Goal: Task Accomplishment & Management: Complete application form

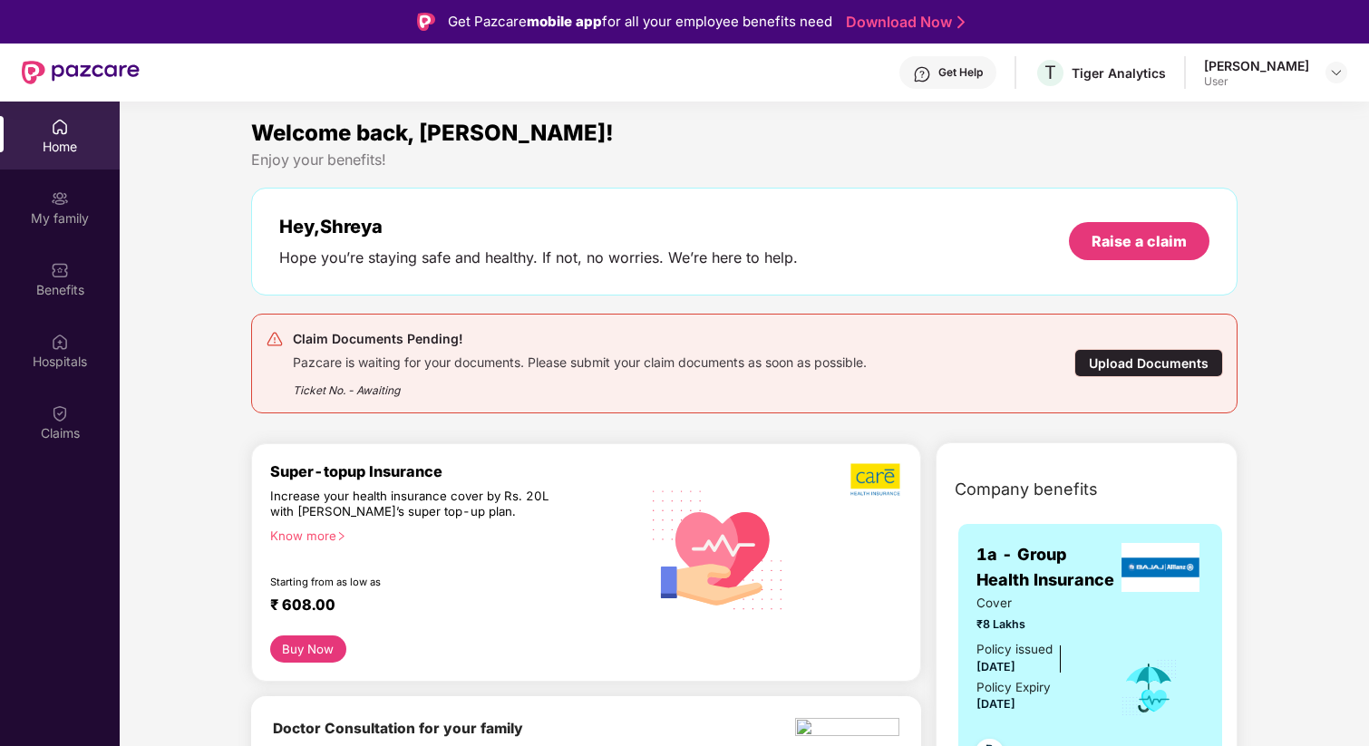
click at [1097, 365] on div "Upload Documents" at bounding box center [1148, 363] width 149 height 28
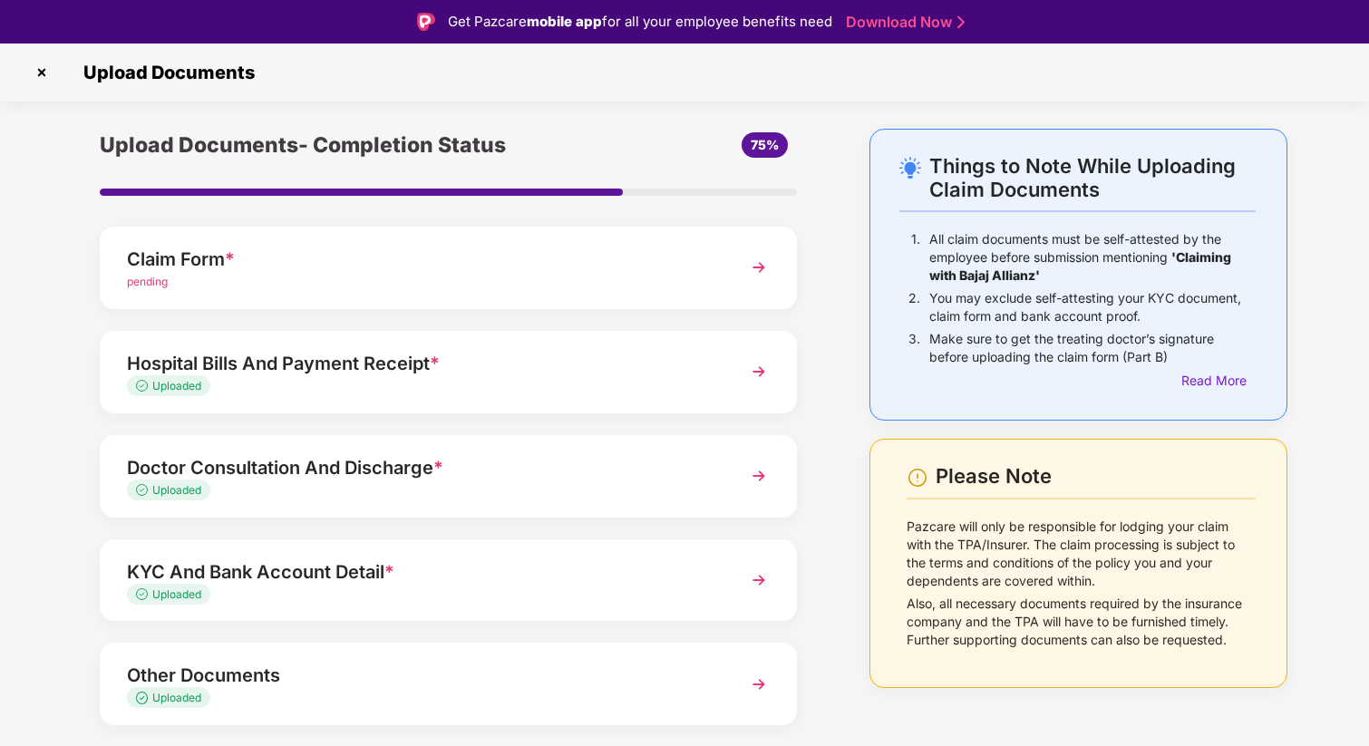
click at [558, 285] on div "pending" at bounding box center [421, 282] width 589 height 17
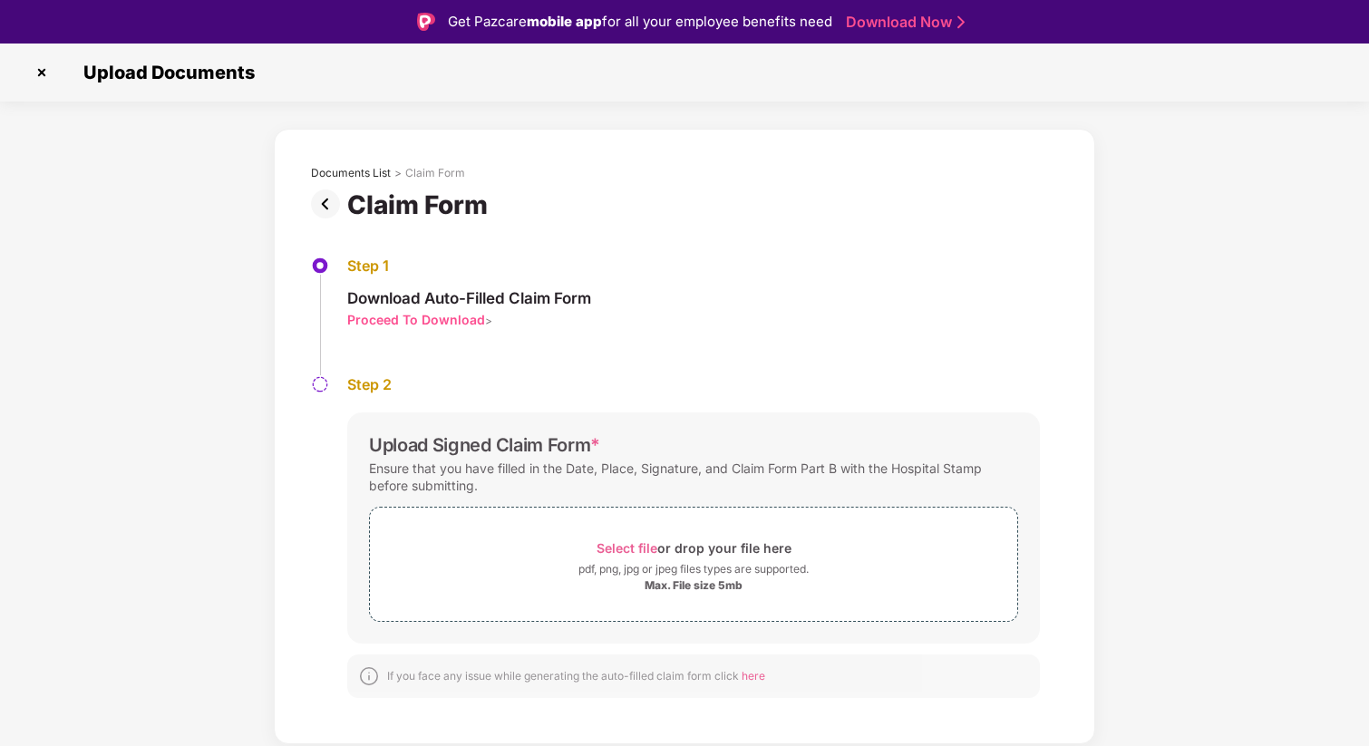
scroll to position [44, 0]
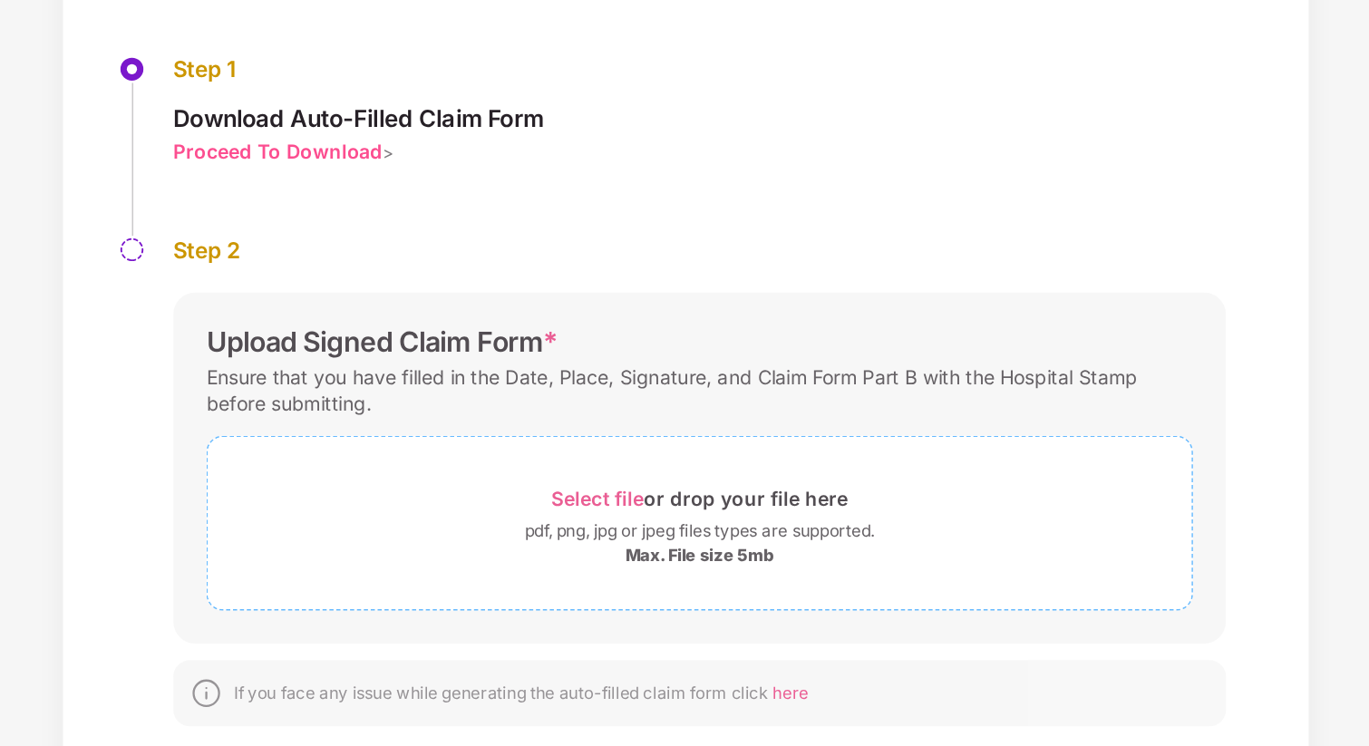
click at [609, 508] on span "Select file" at bounding box center [627, 504] width 61 height 15
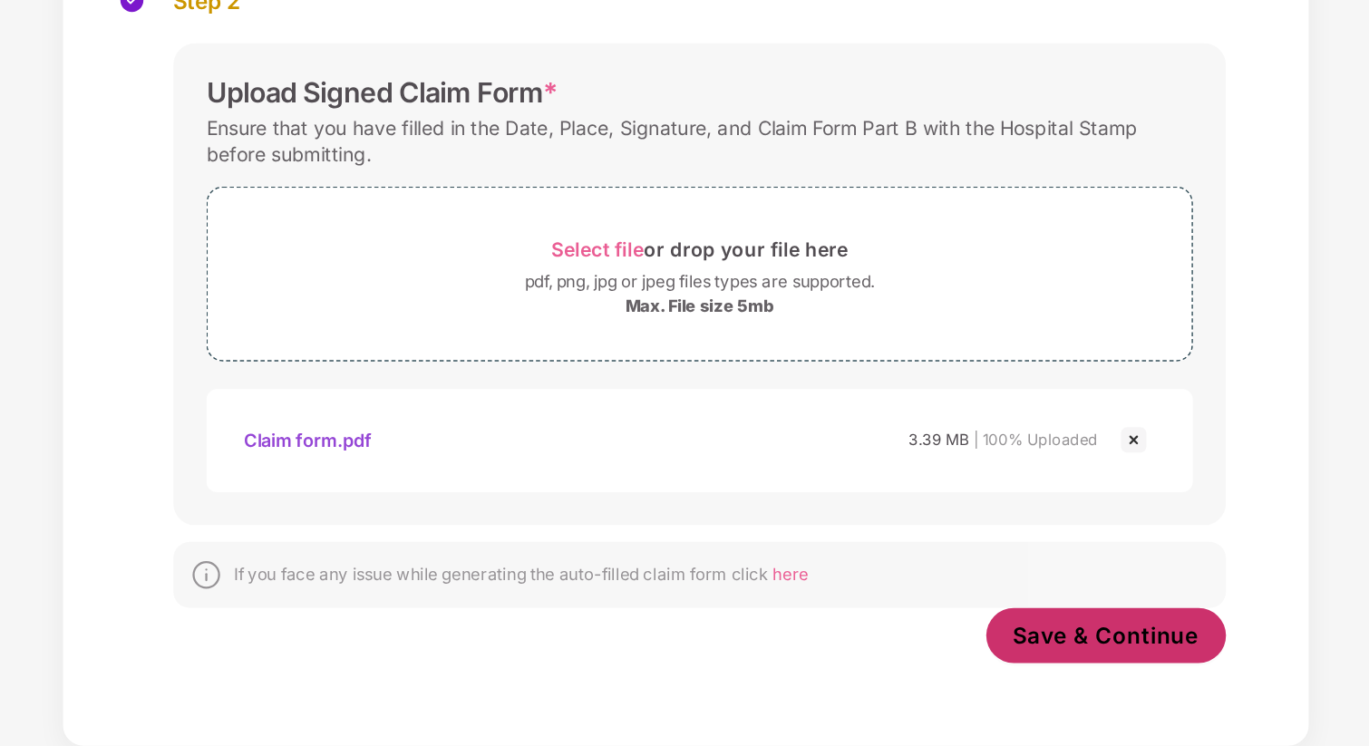
click at [1005, 687] on button "Save & Continue" at bounding box center [961, 673] width 159 height 36
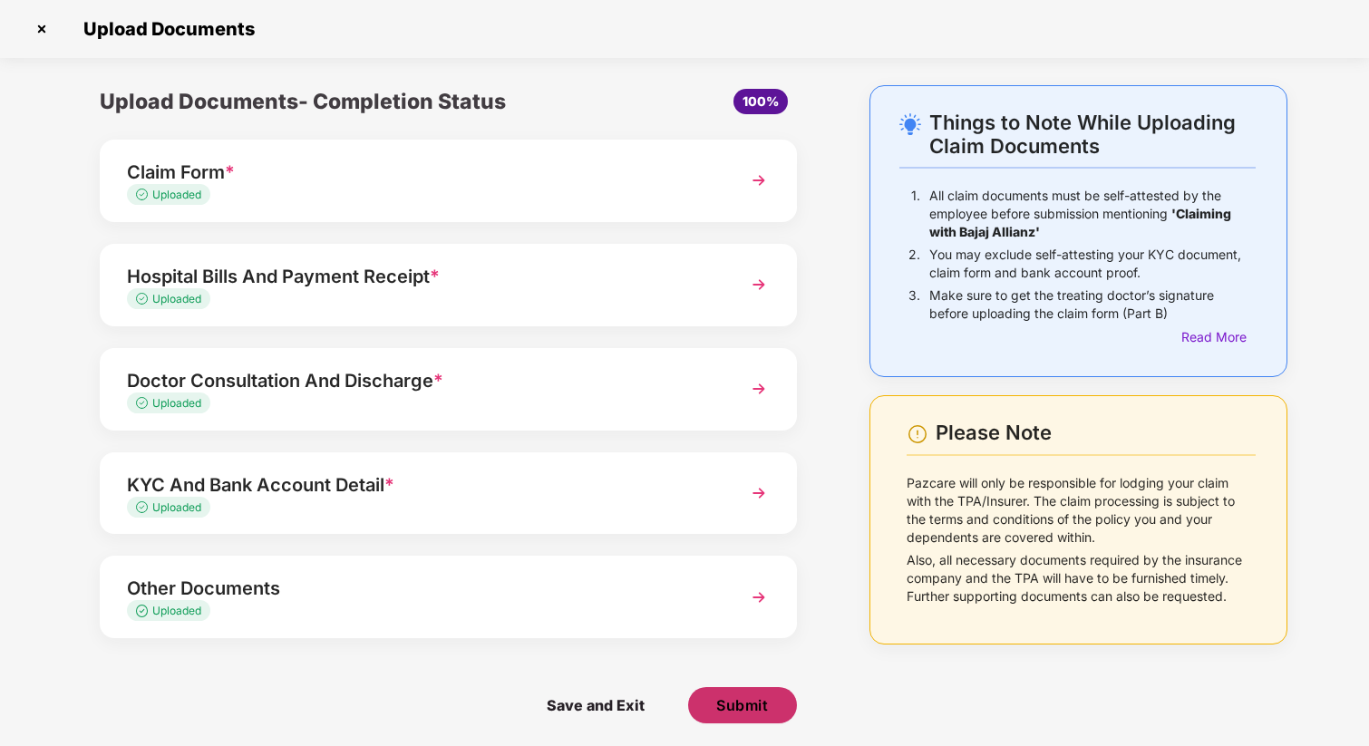
click at [774, 714] on button "Submit" at bounding box center [742, 705] width 109 height 36
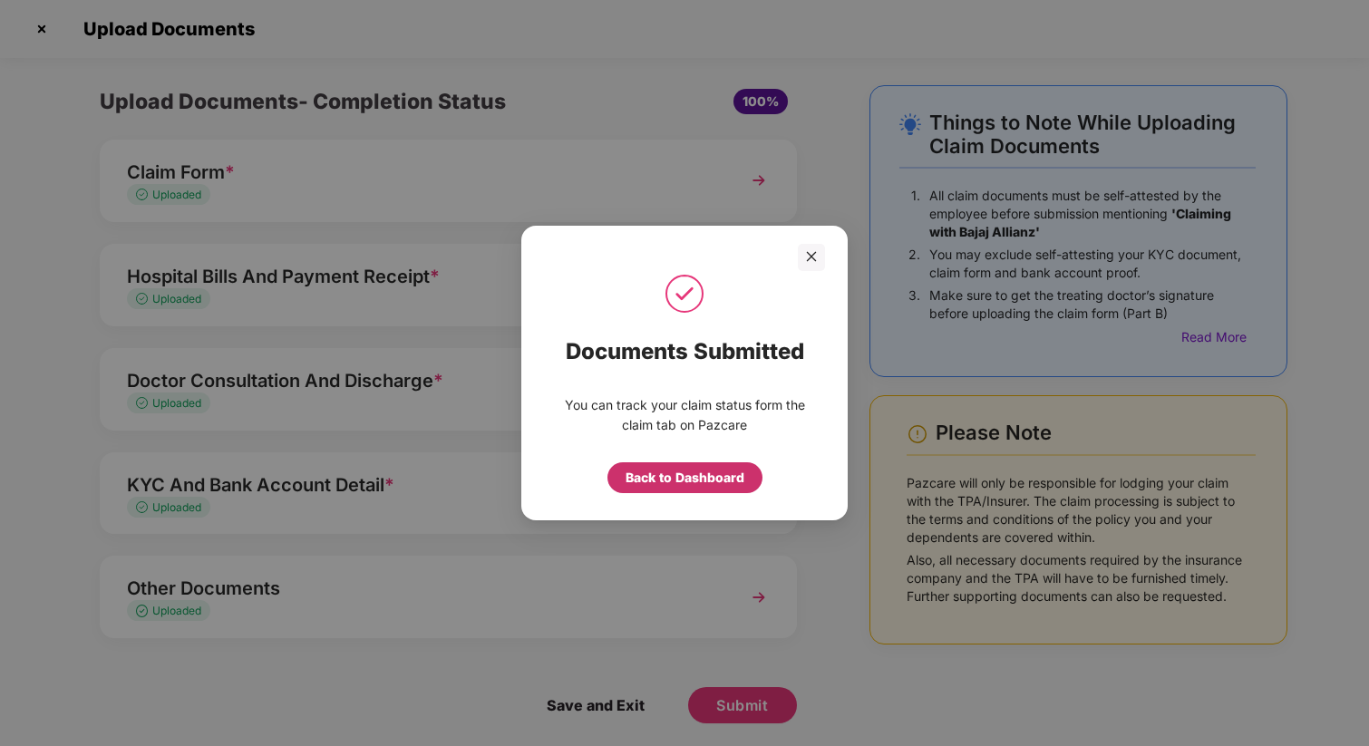
click at [652, 490] on div "Back to Dashboard" at bounding box center [684, 477] width 155 height 31
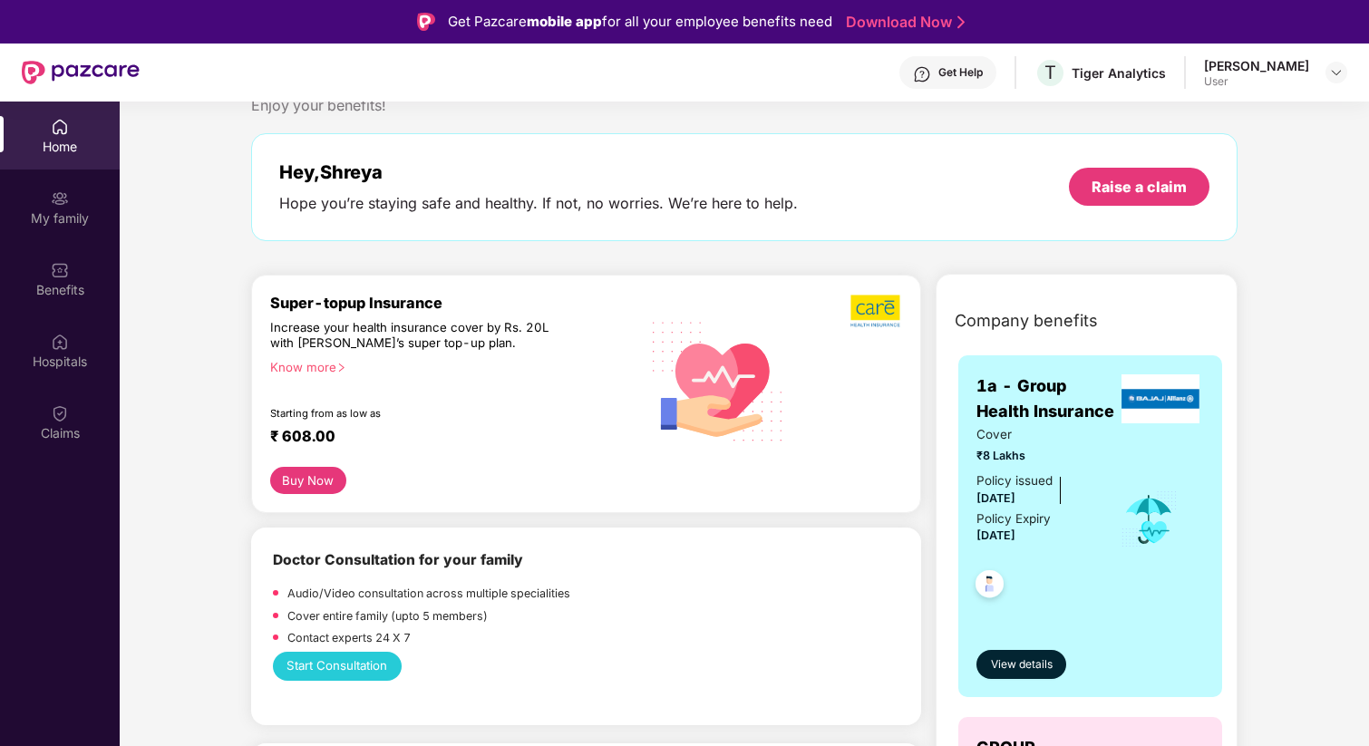
scroll to position [75, 0]
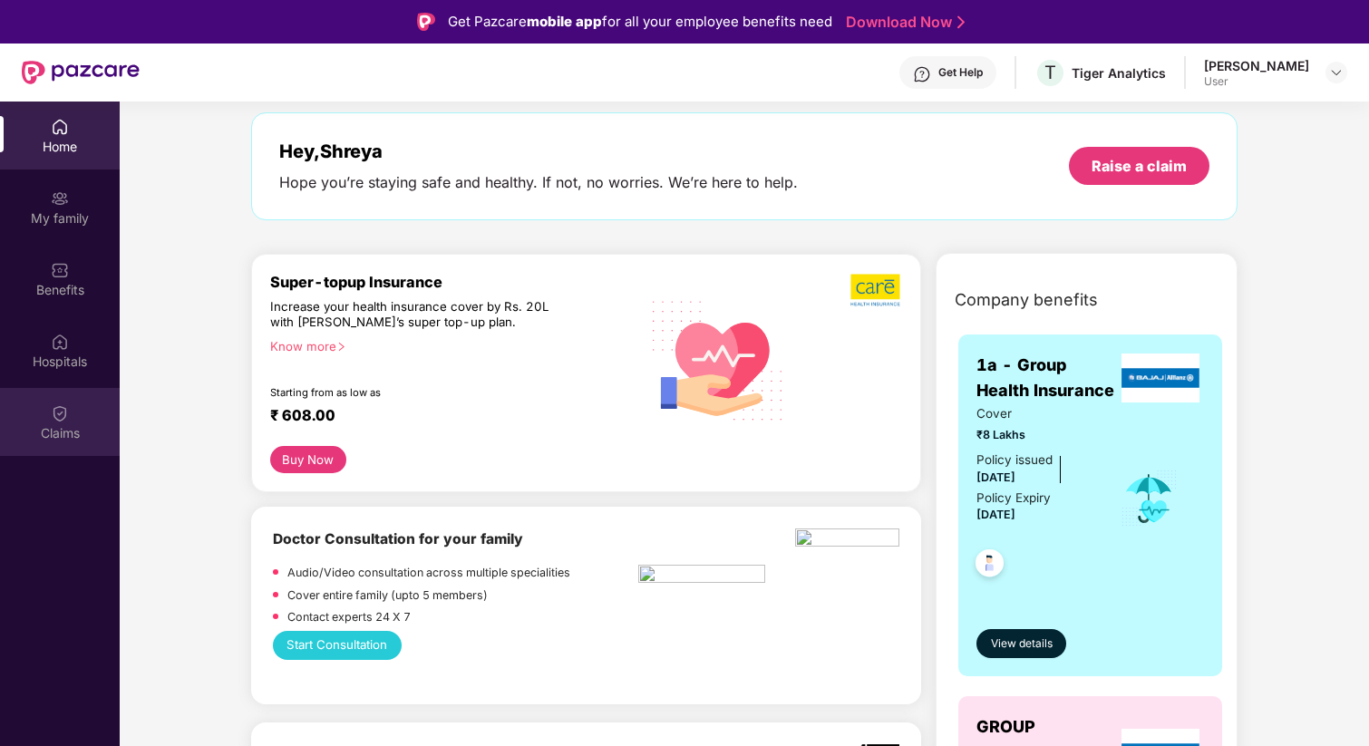
click at [38, 413] on div "Claims" at bounding box center [60, 422] width 120 height 68
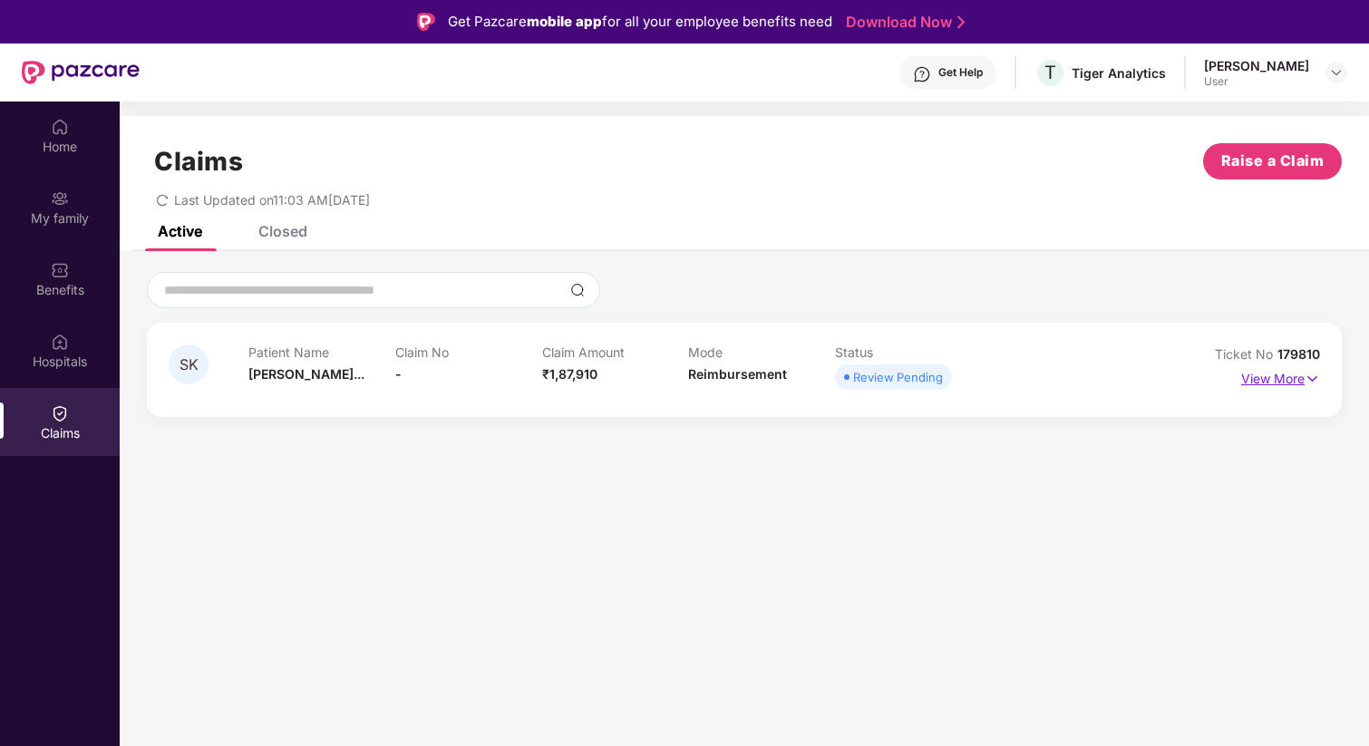
click at [1300, 384] on p "View More" at bounding box center [1280, 376] width 79 height 24
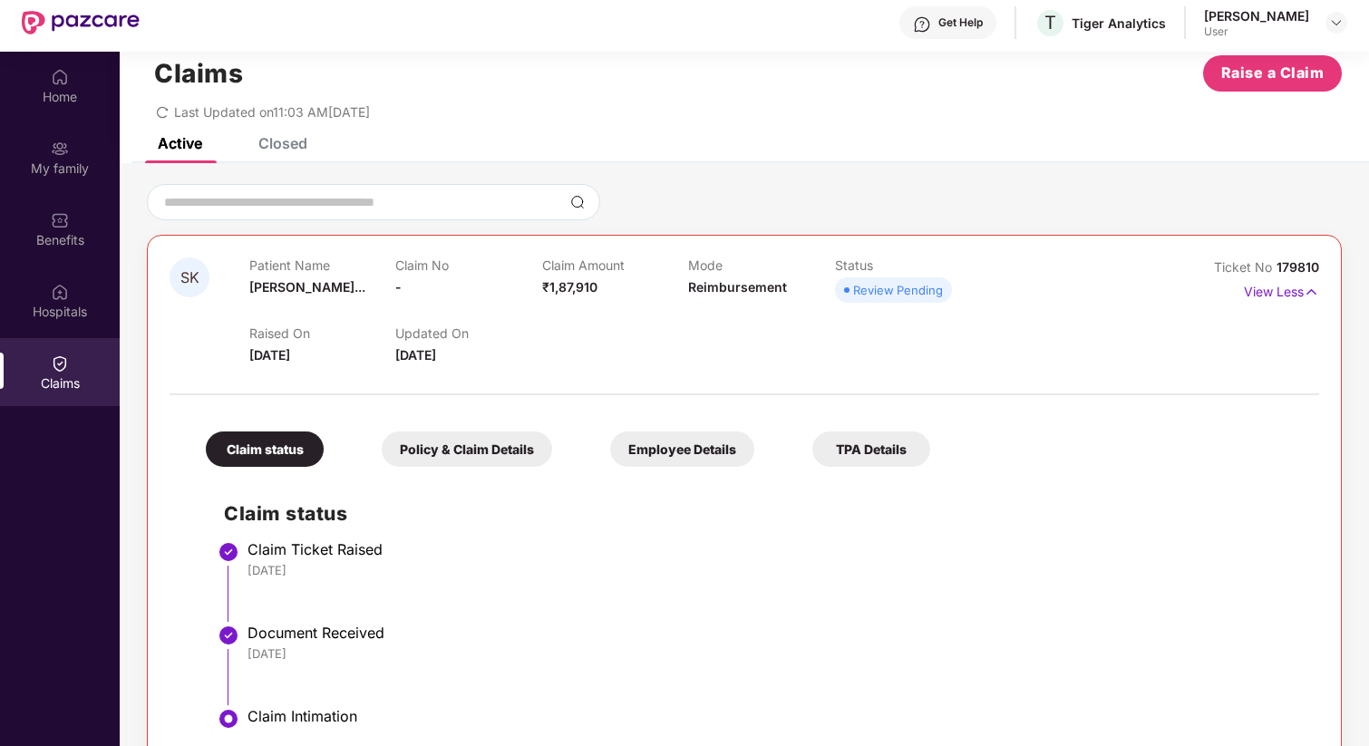
scroll to position [102, 0]
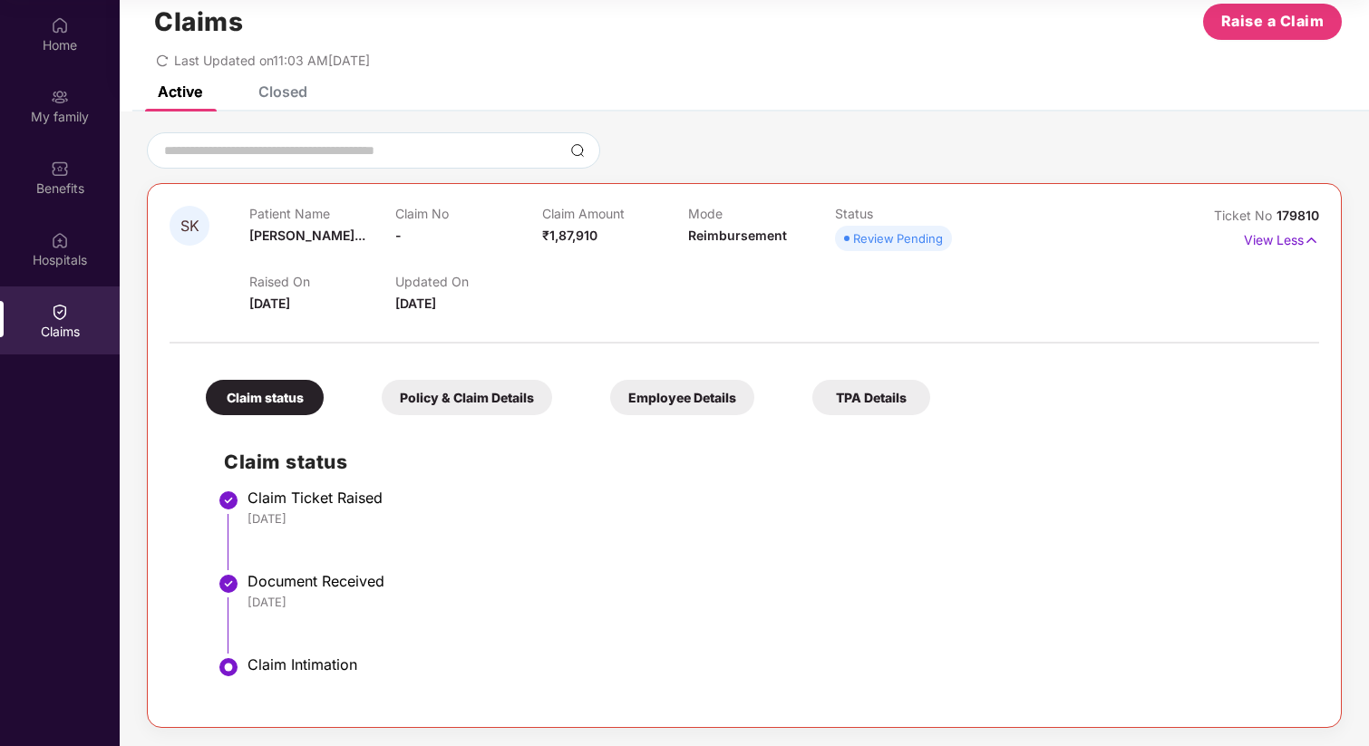
click at [487, 404] on div "Policy & Claim Details" at bounding box center [467, 397] width 170 height 35
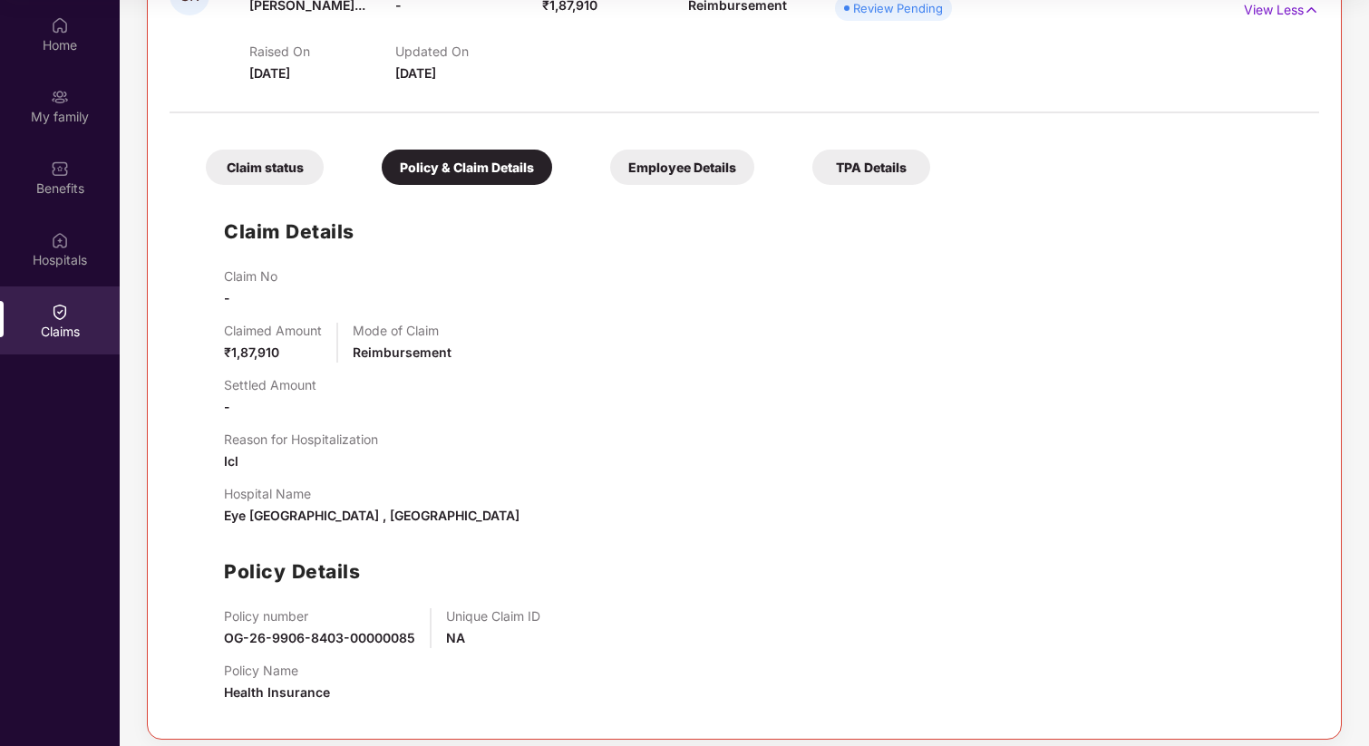
scroll to position [280, 0]
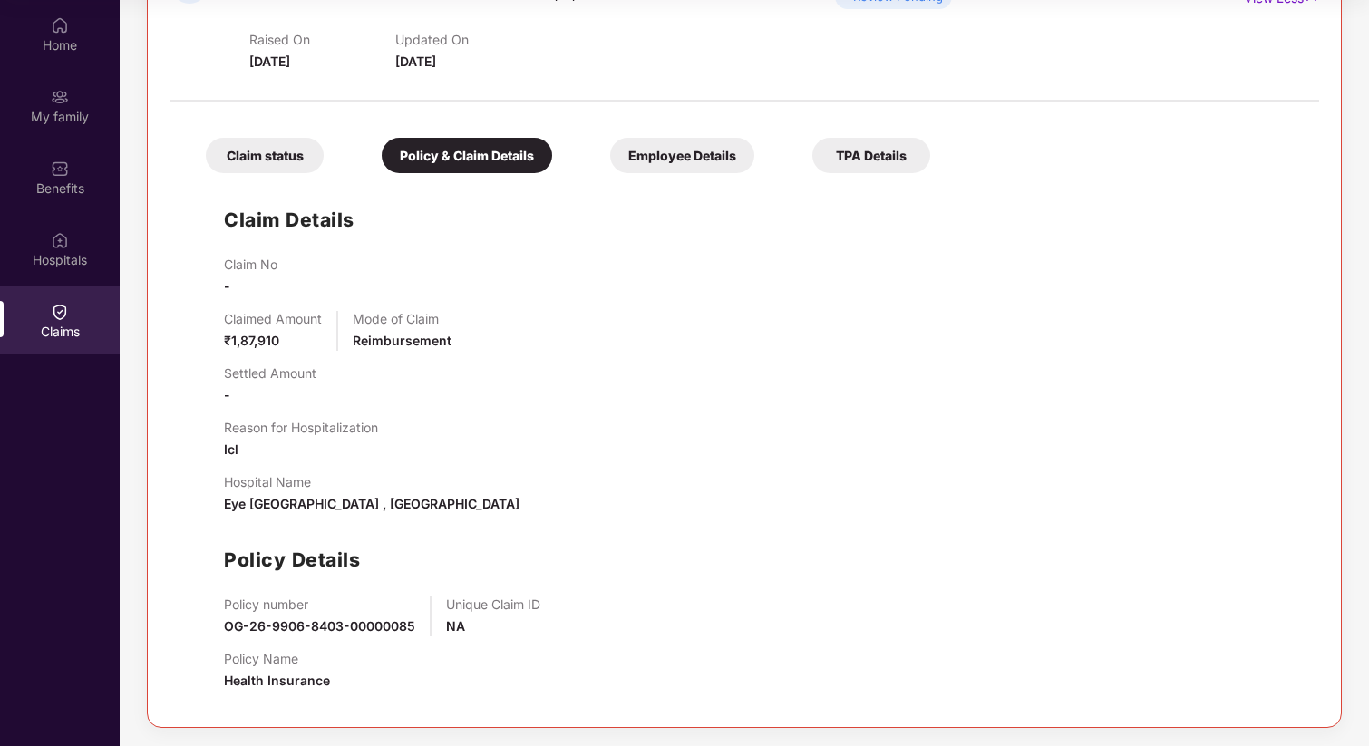
click at [247, 148] on div "Claim status" at bounding box center [265, 155] width 118 height 35
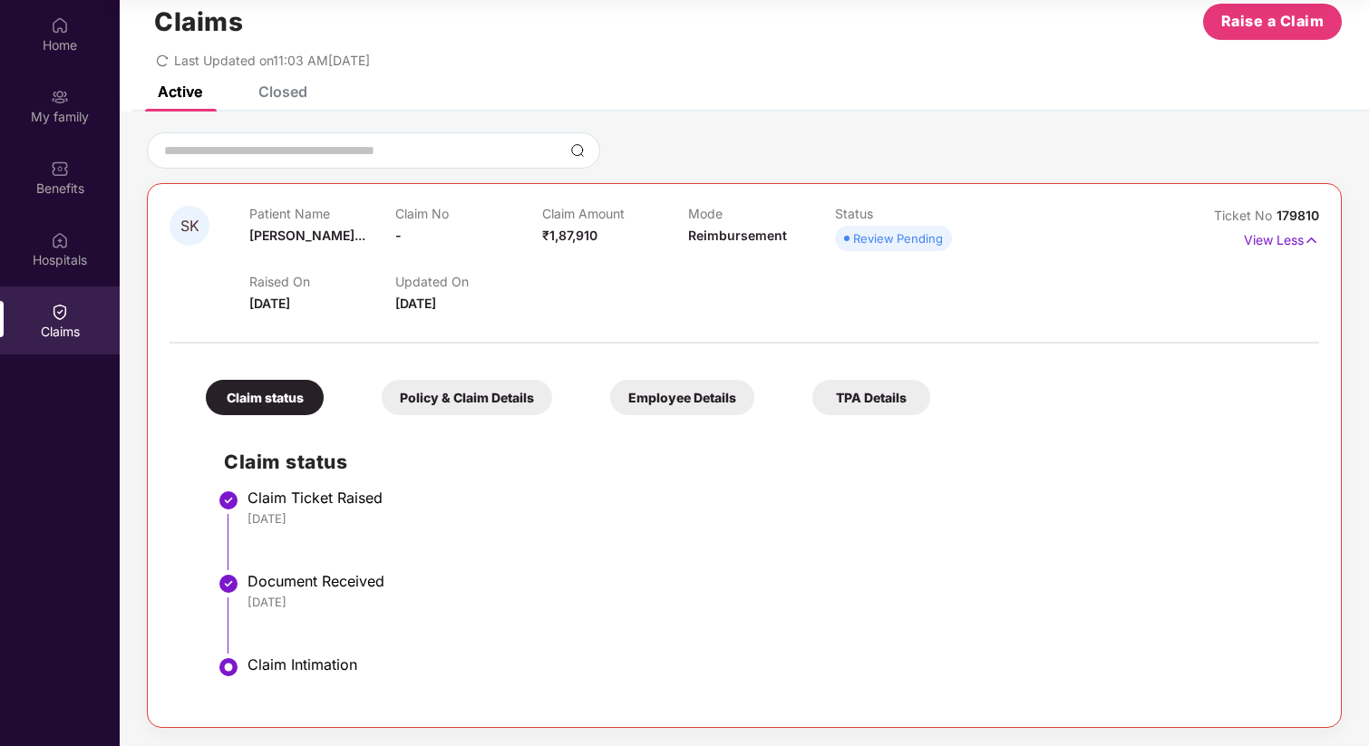
click at [669, 394] on div "Employee Details" at bounding box center [682, 397] width 144 height 35
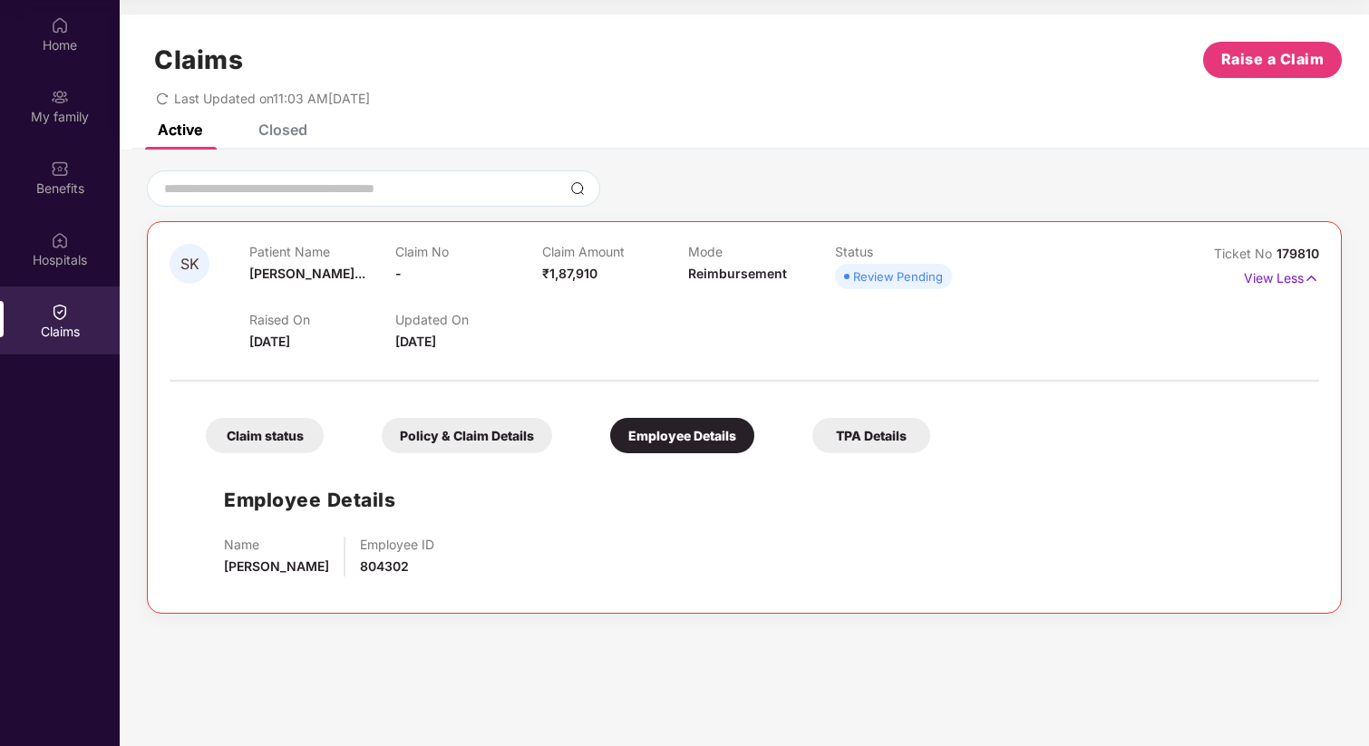
scroll to position [0, 0]
click at [864, 426] on div "TPA Details" at bounding box center [871, 435] width 118 height 35
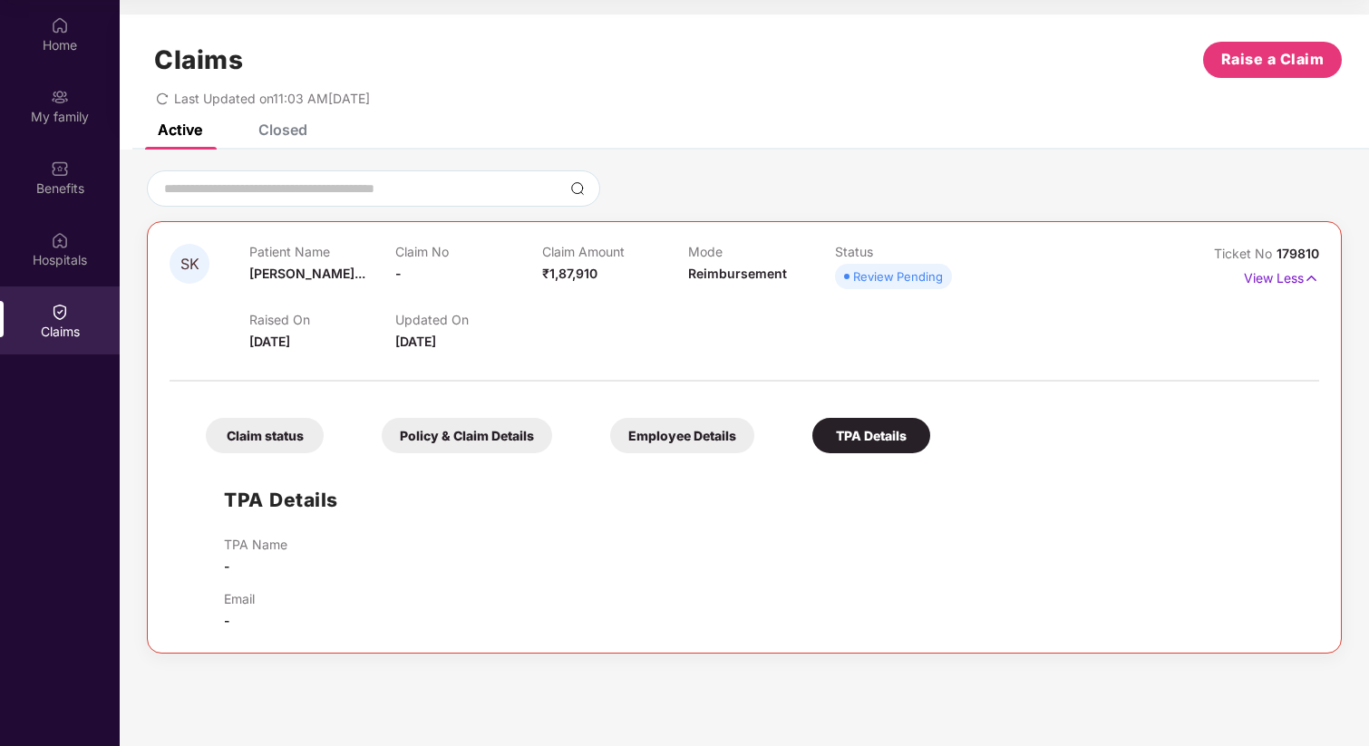
click at [250, 430] on div "Claim status" at bounding box center [265, 435] width 118 height 35
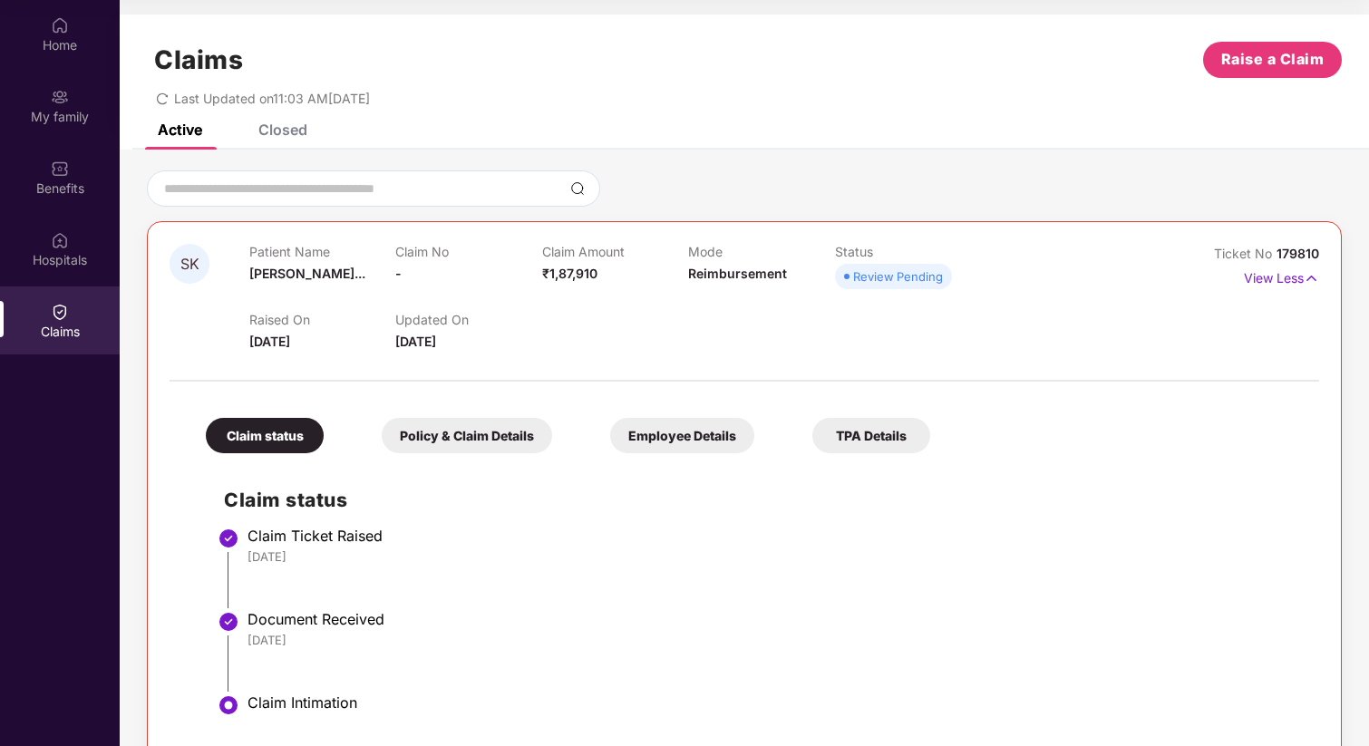
click at [879, 111] on div "Claims Raise a Claim Last Updated on 11:03 AM[DATE]" at bounding box center [744, 70] width 1249 height 110
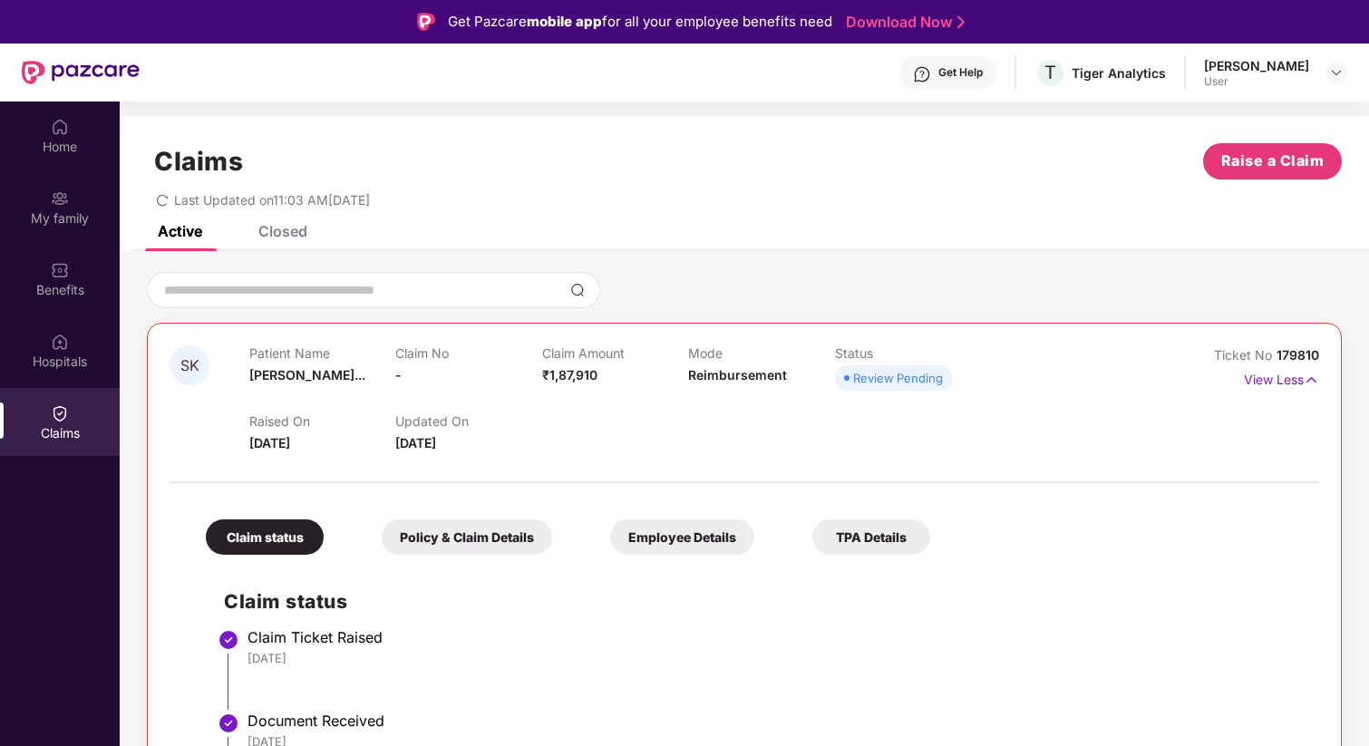
click at [981, 78] on div "Get Help" at bounding box center [960, 72] width 44 height 15
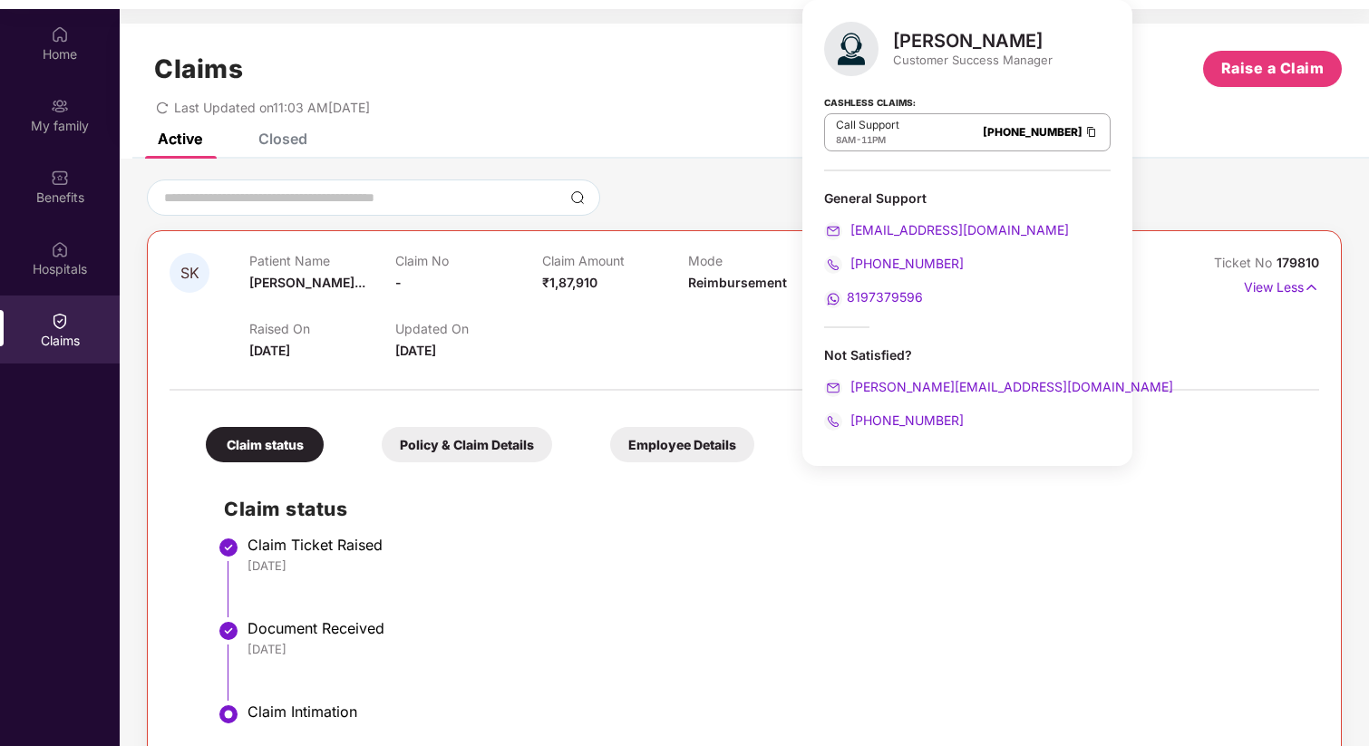
scroll to position [102, 0]
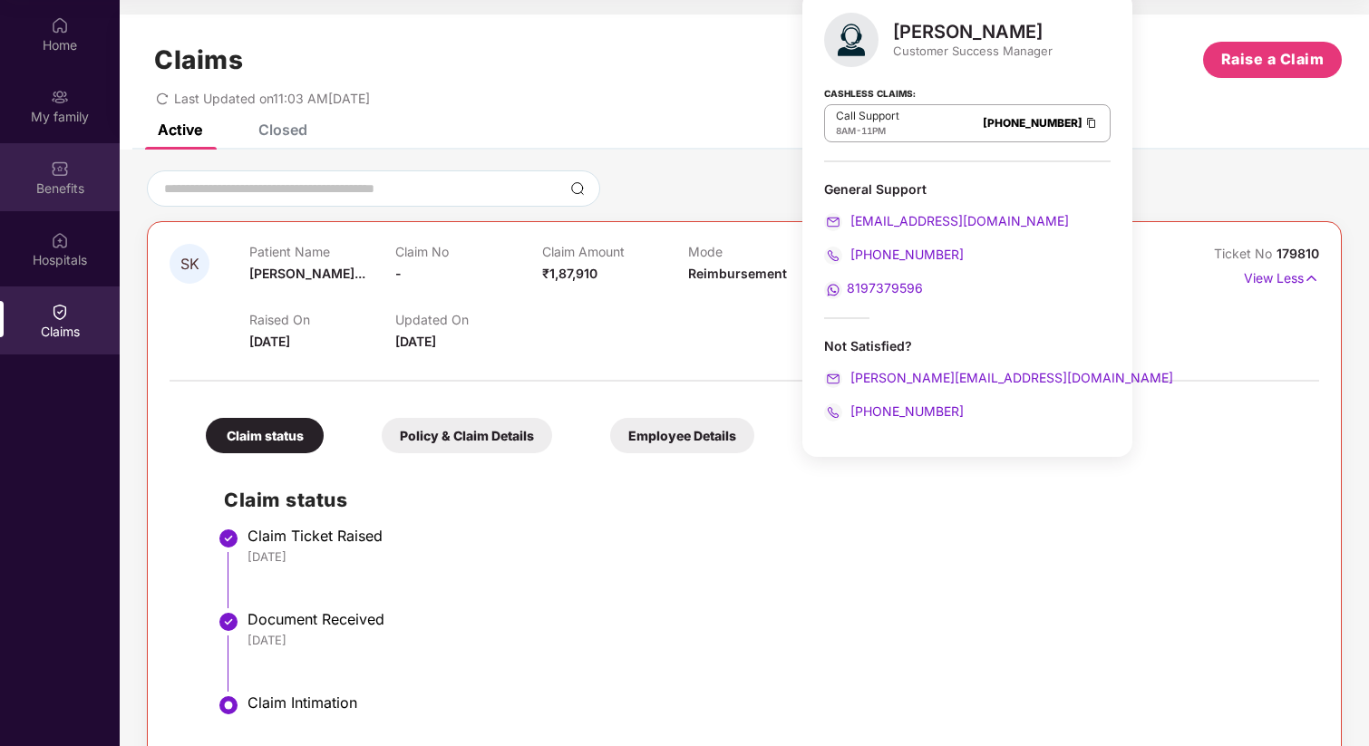
click at [92, 177] on div "Benefits" at bounding box center [60, 177] width 120 height 68
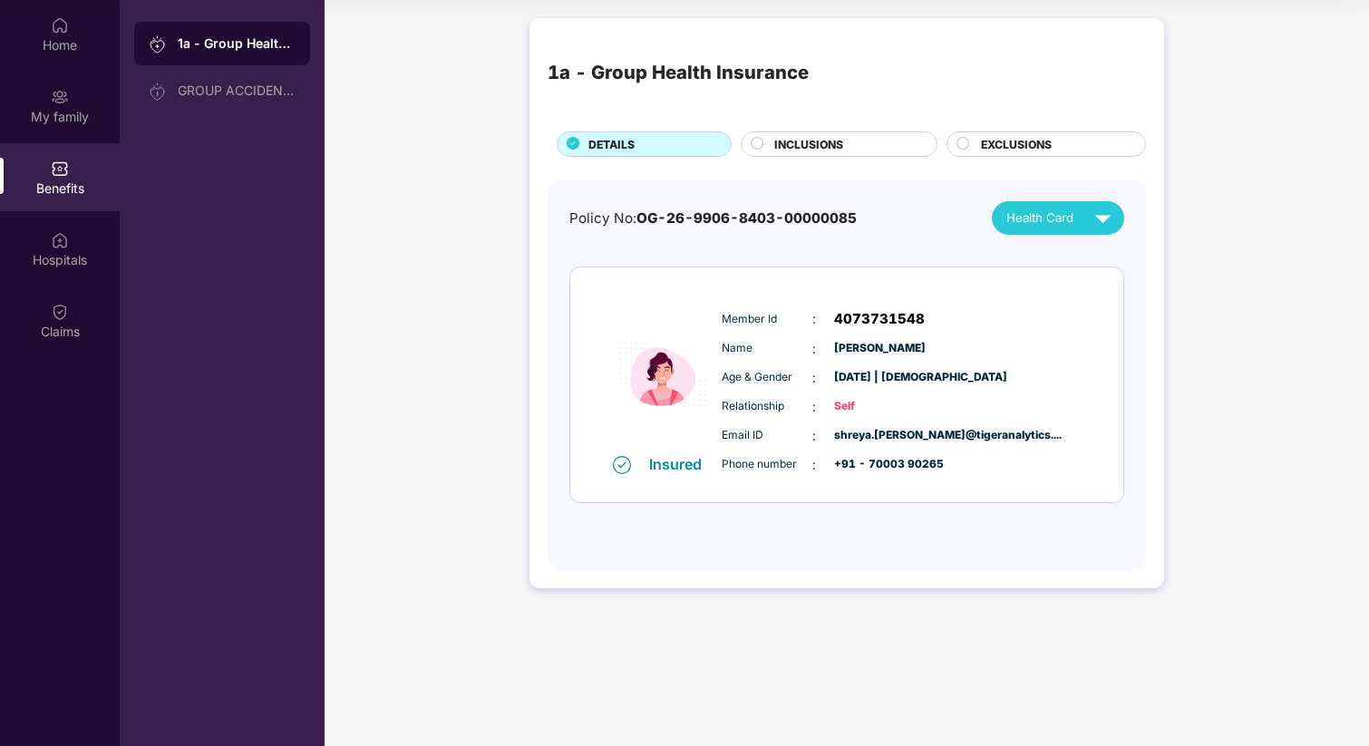
click at [860, 142] on div "INCLUSIONS" at bounding box center [846, 146] width 162 height 20
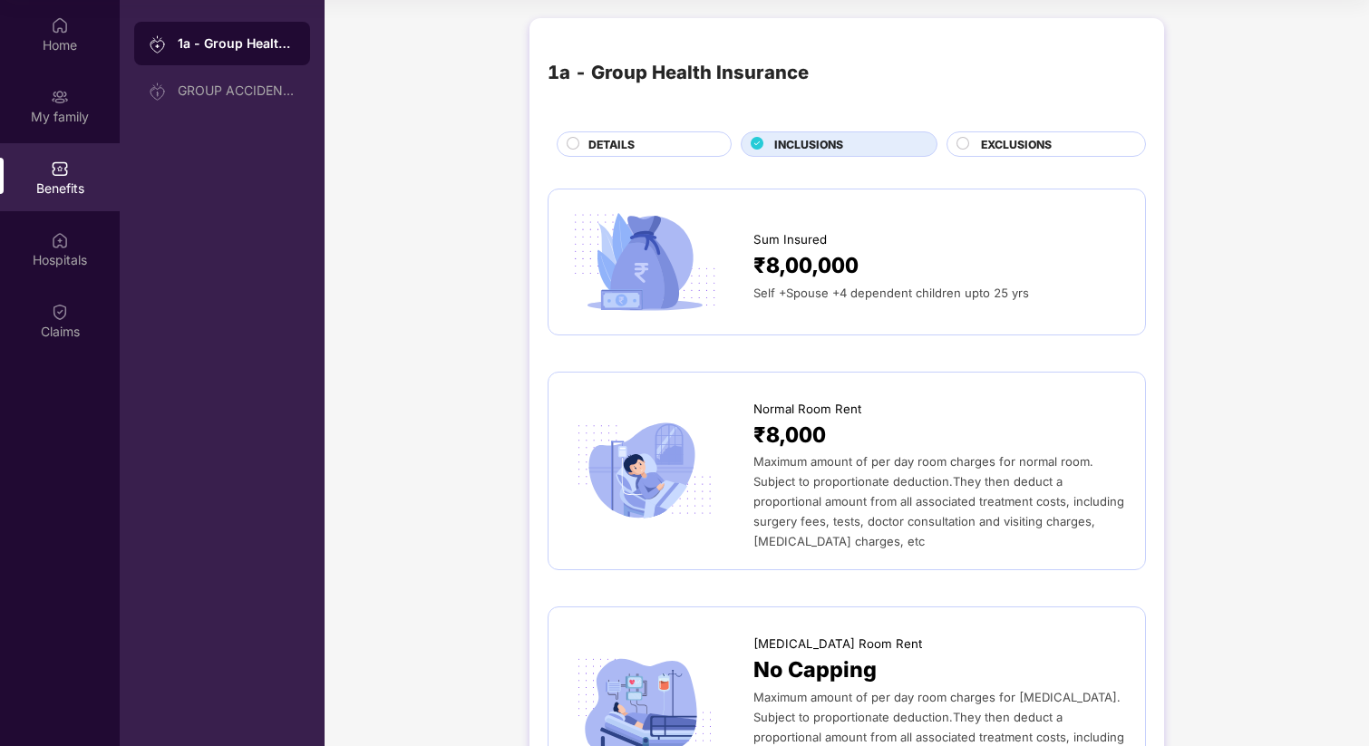
scroll to position [0, 0]
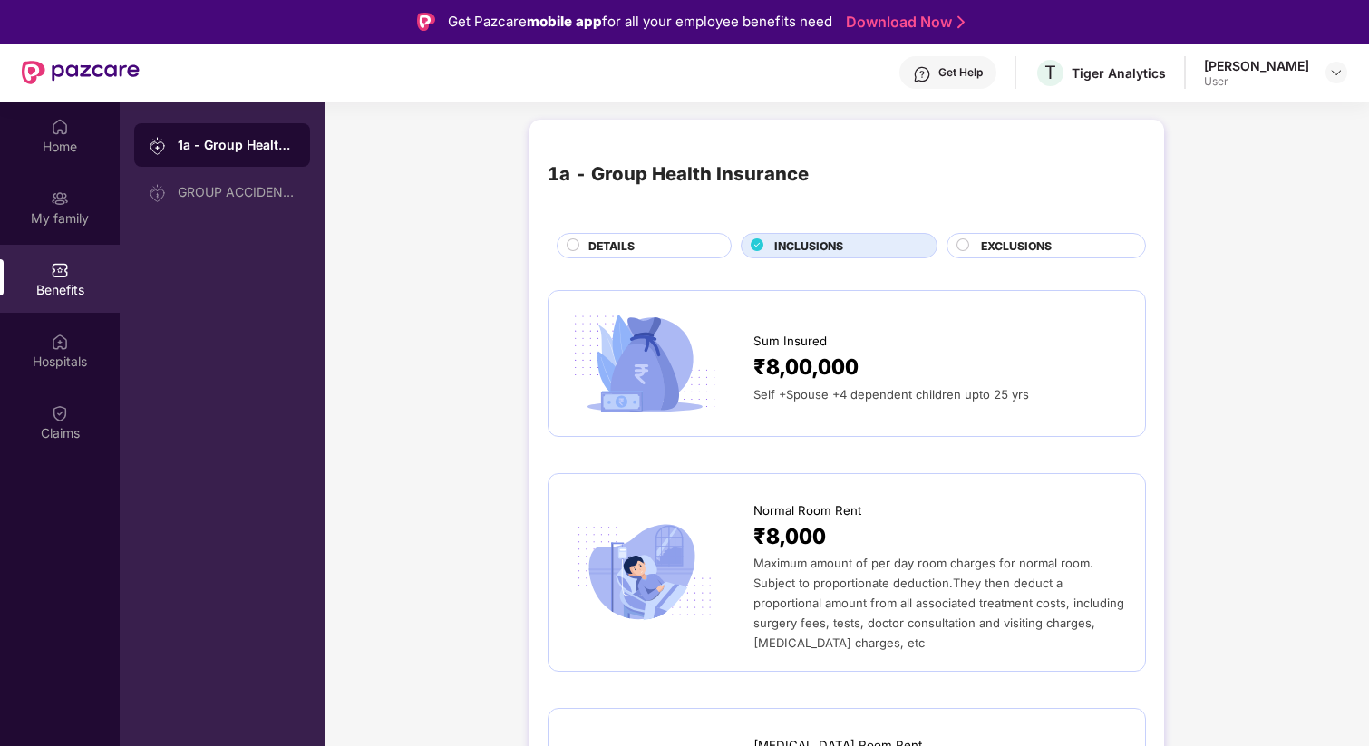
click at [967, 66] on div "Get Help" at bounding box center [960, 72] width 44 height 15
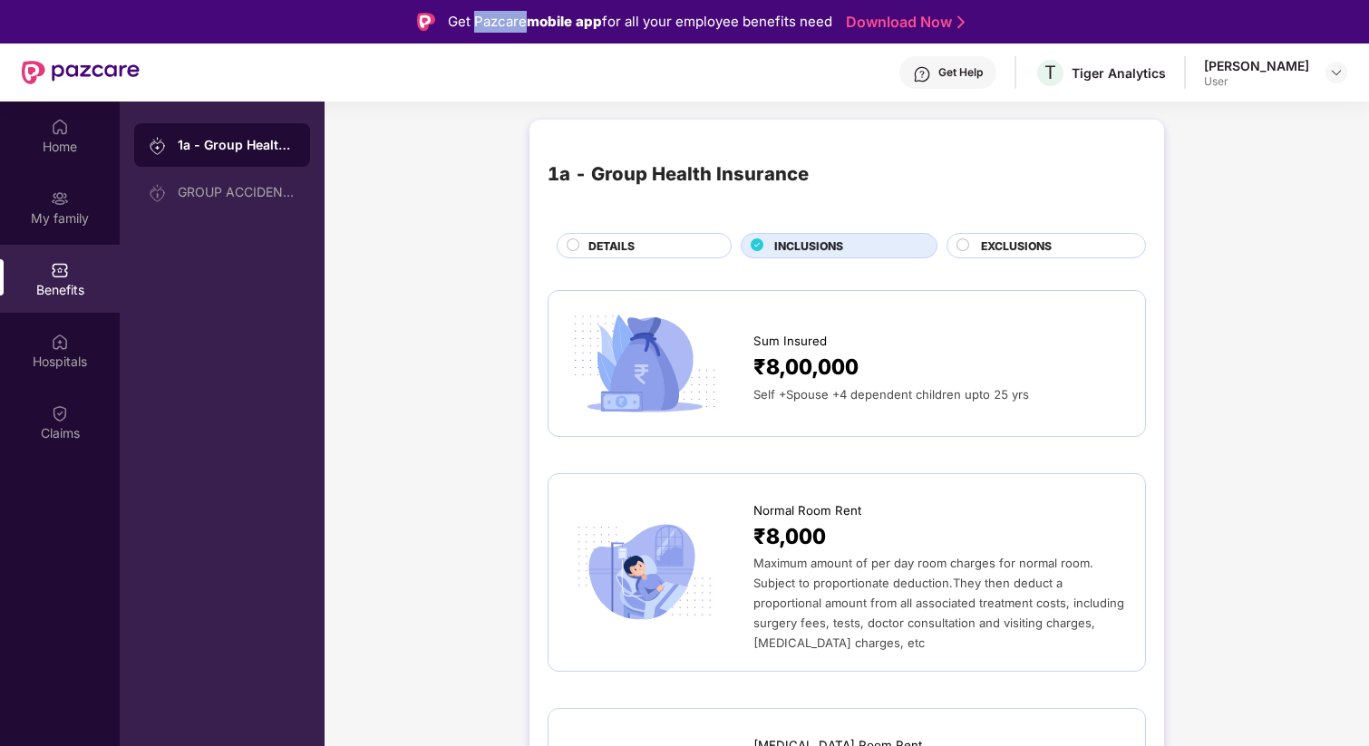
drag, startPoint x: 472, startPoint y: 16, endPoint x: 521, endPoint y: 31, distance: 51.1
click at [521, 31] on div "Get Pazcare mobile app for all your employee benefits need" at bounding box center [640, 22] width 384 height 22
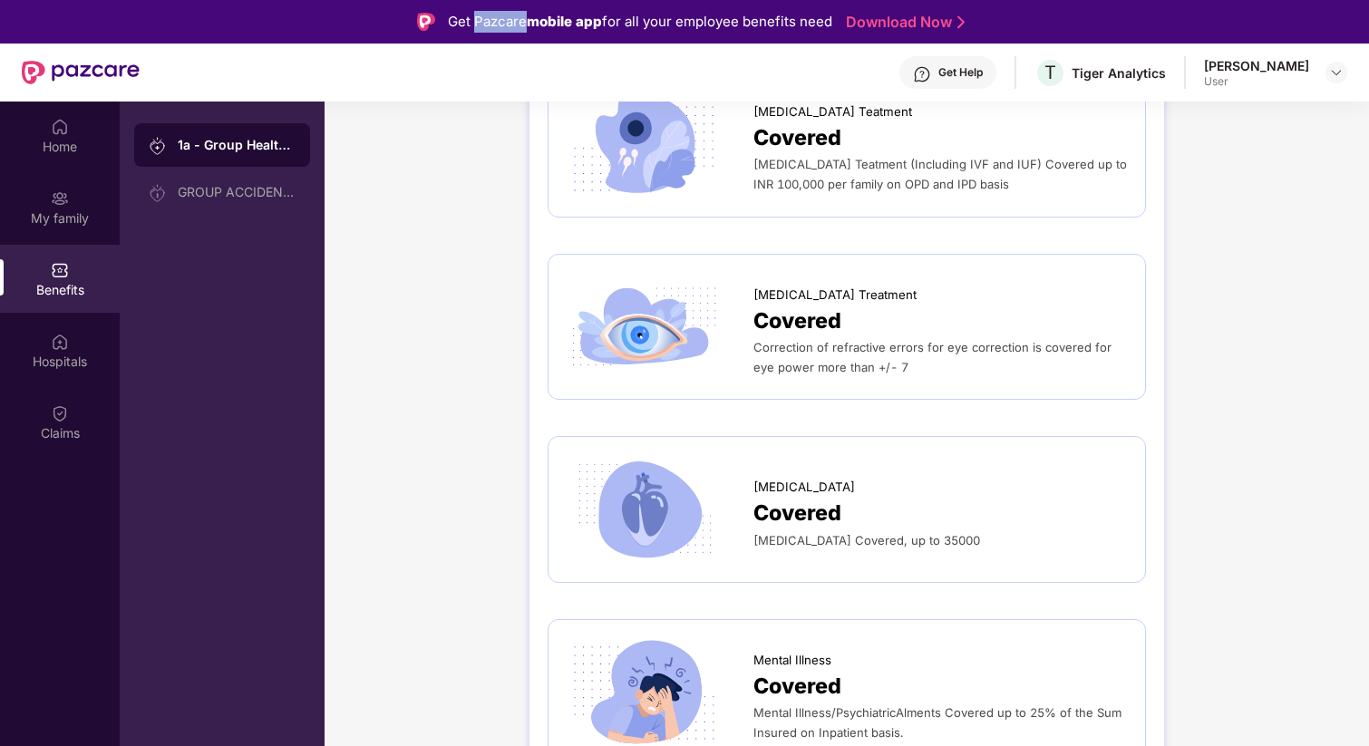
scroll to position [4831, 0]
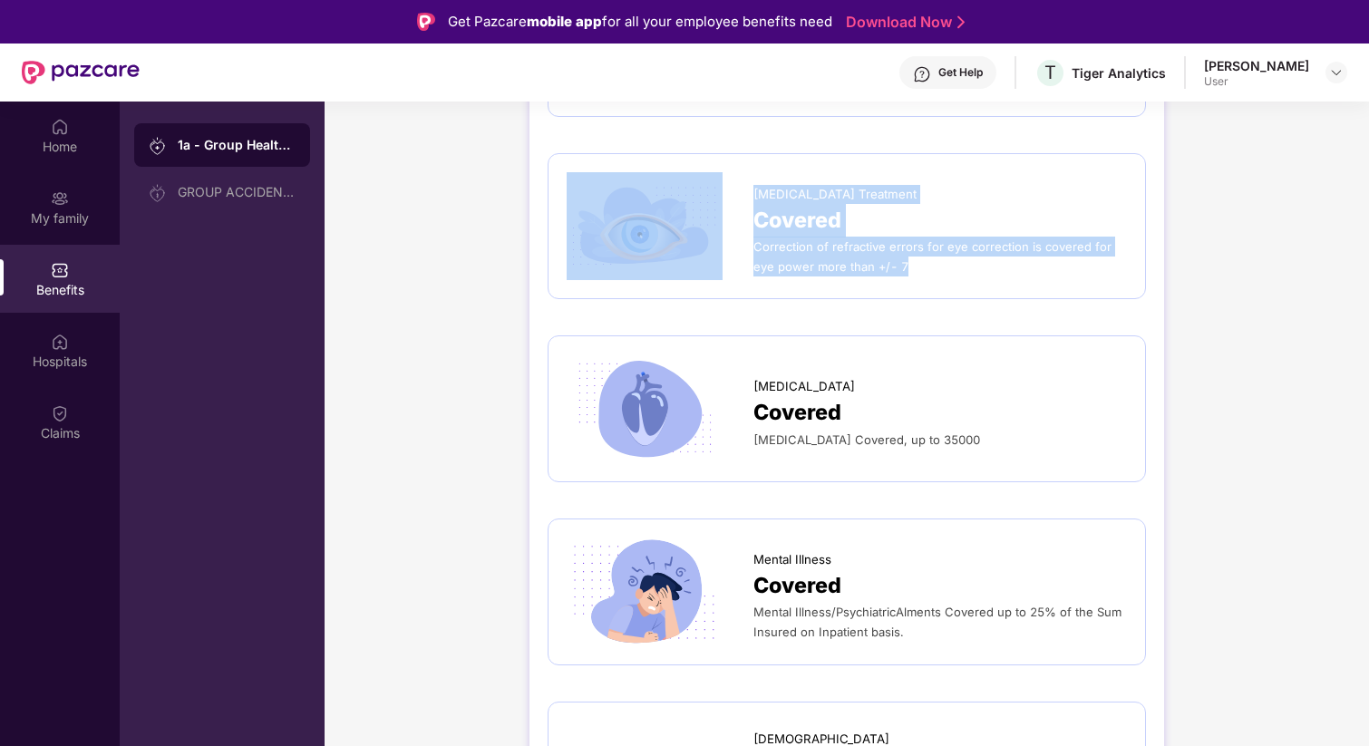
drag, startPoint x: 751, startPoint y: 176, endPoint x: 879, endPoint y: 264, distance: 155.2
click at [879, 264] on div "[MEDICAL_DATA] Treatment Covered Correction of refractive errors for eye correc…" at bounding box center [847, 226] width 598 height 147
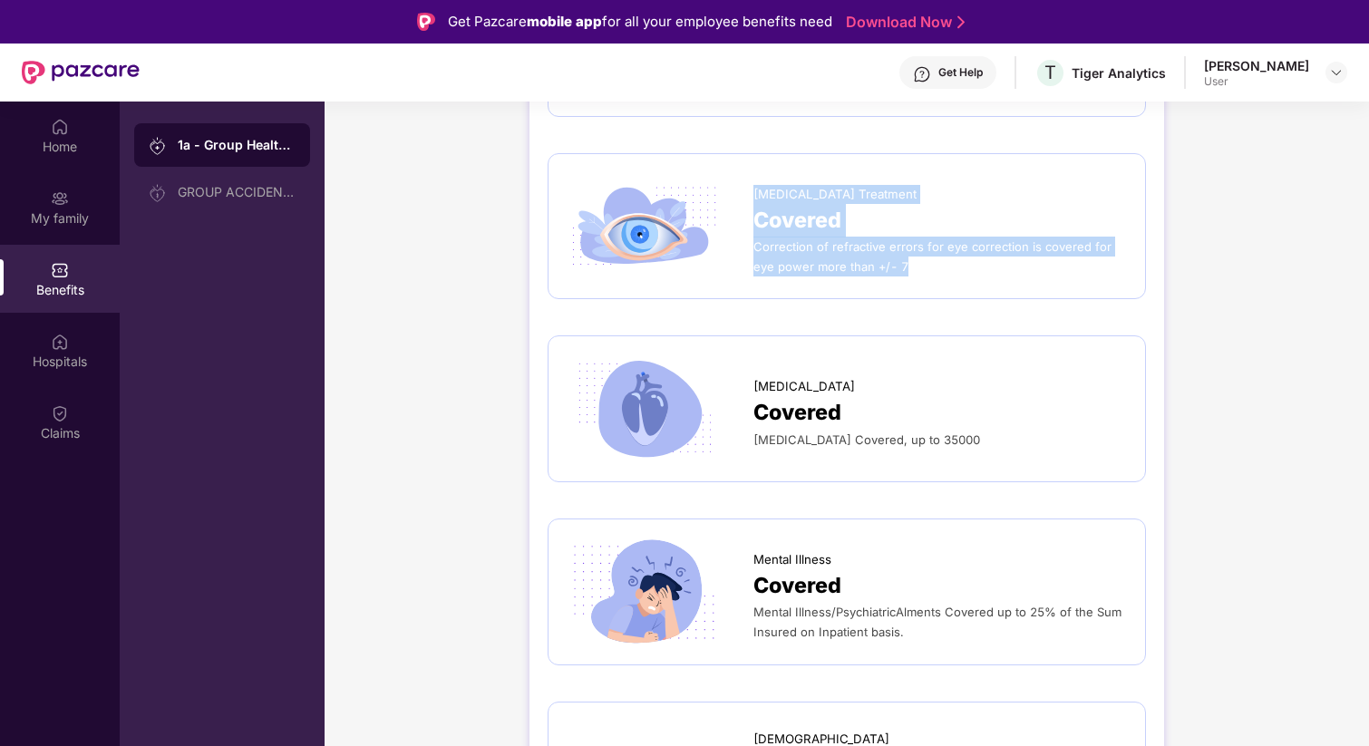
drag, startPoint x: 885, startPoint y: 256, endPoint x: 753, endPoint y: 174, distance: 154.7
click at [753, 176] on div "[MEDICAL_DATA] Treatment Covered Correction of refractive errors for eye correc…" at bounding box center [940, 226] width 374 height 101
click at [763, 185] on span "[MEDICAL_DATA] Treatment" at bounding box center [834, 194] width 163 height 19
drag, startPoint x: 753, startPoint y: 171, endPoint x: 880, endPoint y: 267, distance: 159.2
click at [880, 267] on div "[MEDICAL_DATA] Treatment Covered Correction of refractive errors for eye correc…" at bounding box center [847, 226] width 598 height 147
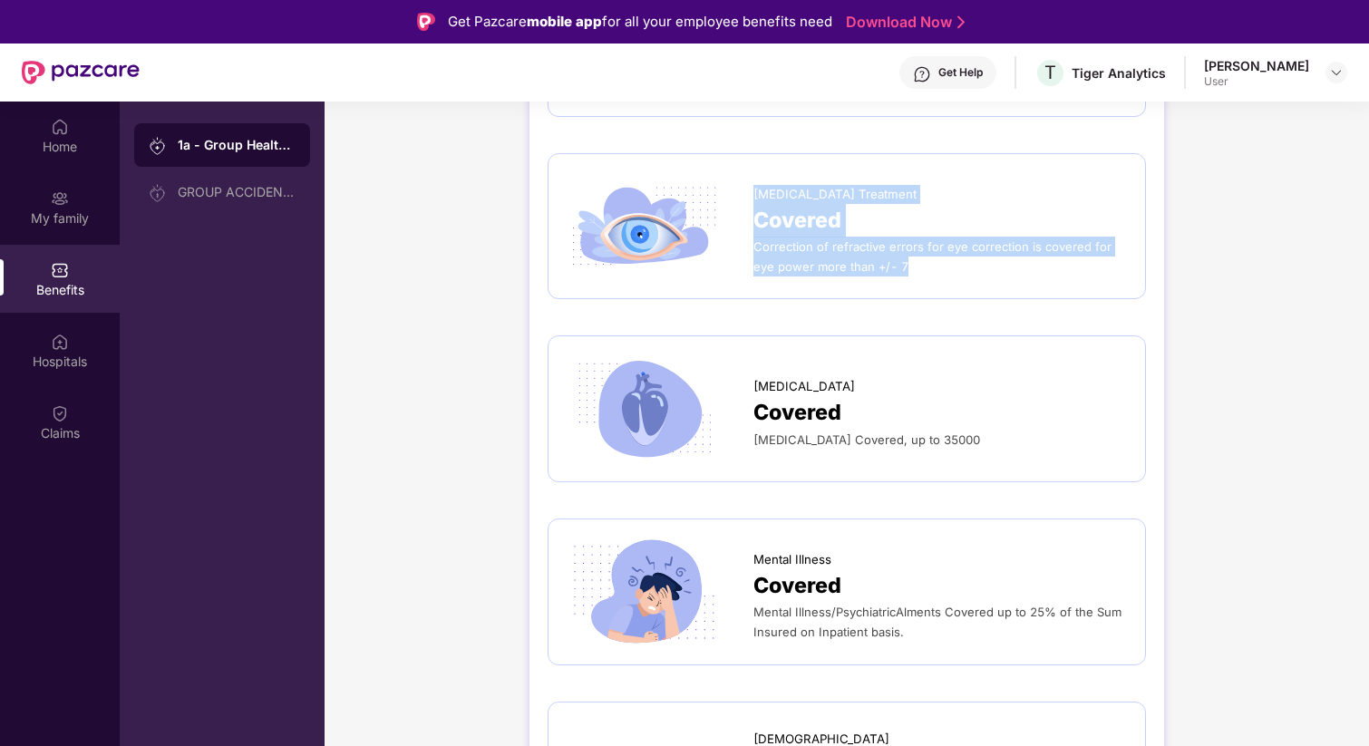
click at [899, 248] on div "Correction of refractive errors for eye correction is covered for eye power mor…" at bounding box center [940, 257] width 374 height 40
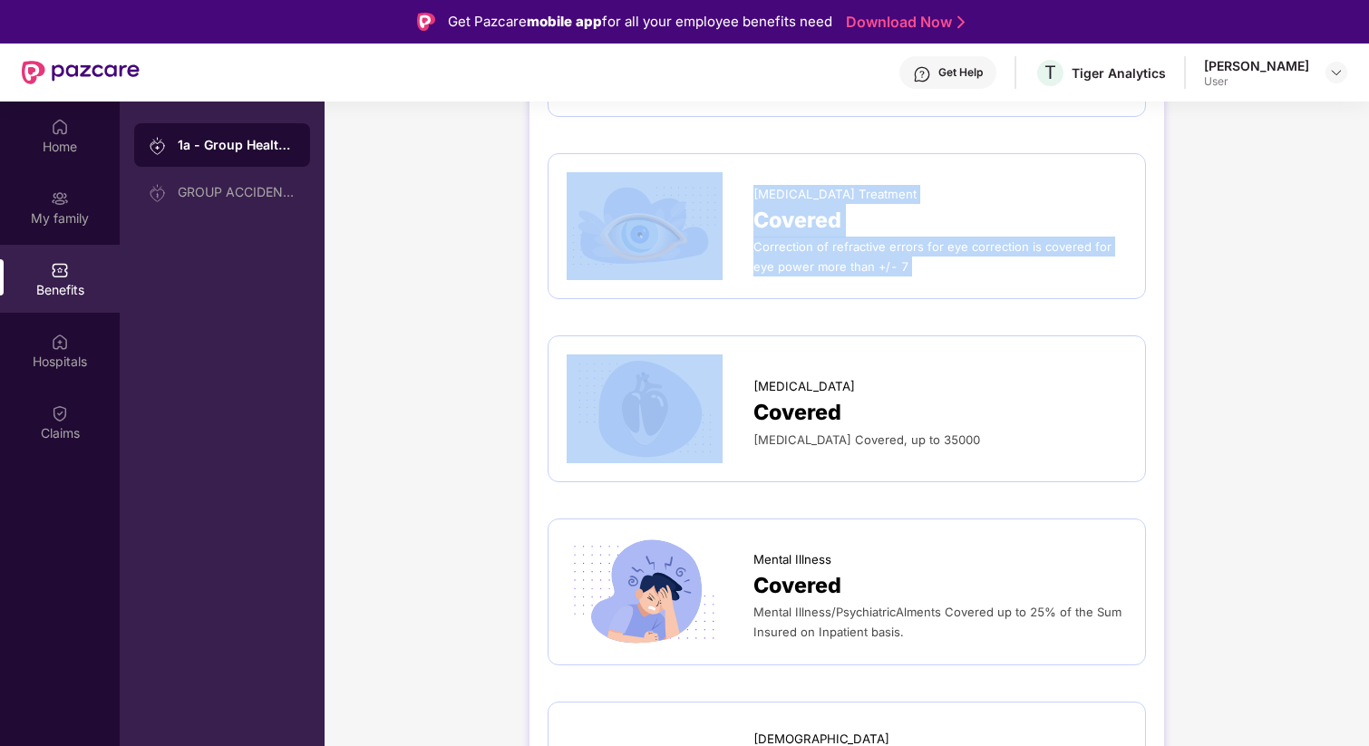
drag, startPoint x: 899, startPoint y: 248, endPoint x: 740, endPoint y: 171, distance: 176.8
click at [740, 172] on div "[MEDICAL_DATA] Treatment Covered Correction of refractive errors for eye correc…" at bounding box center [847, 226] width 560 height 109
click at [751, 175] on div at bounding box center [660, 226] width 187 height 109
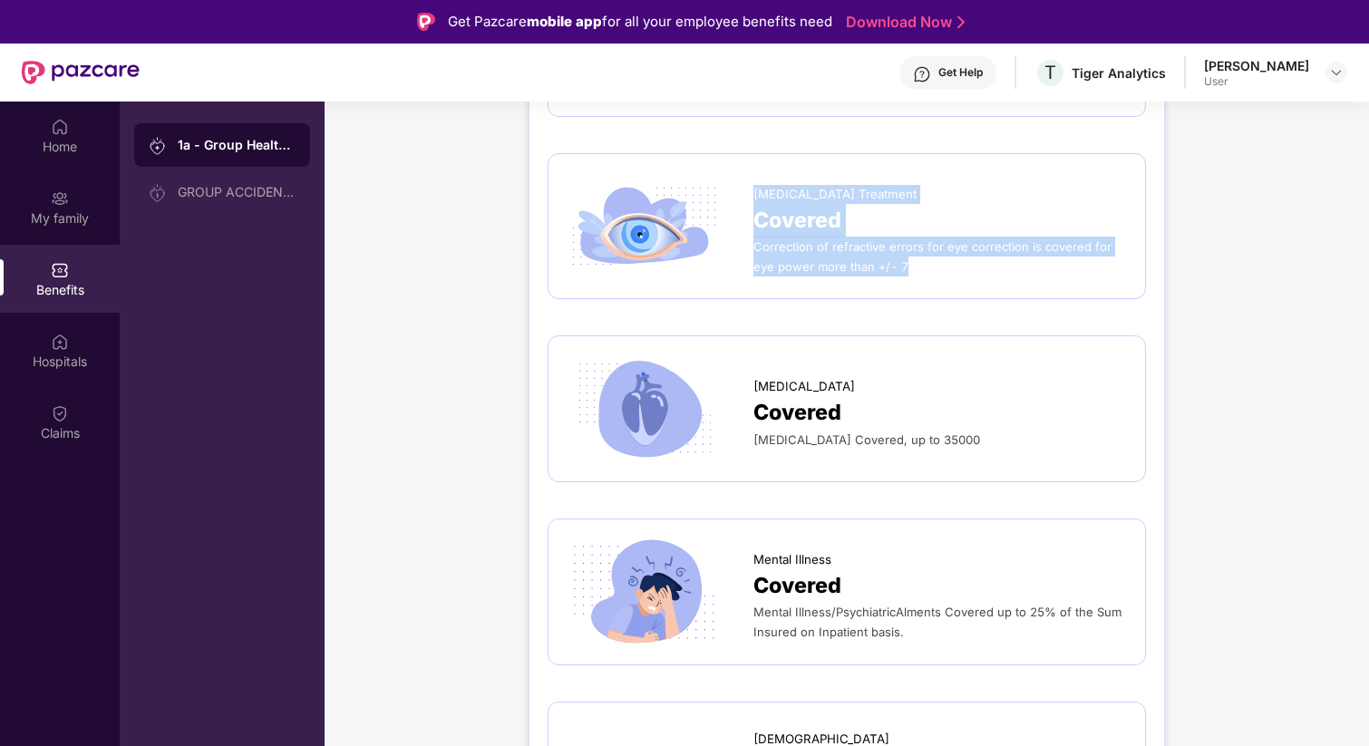
drag, startPoint x: 755, startPoint y: 175, endPoint x: 880, endPoint y: 271, distance: 157.8
click at [880, 270] on div "[MEDICAL_DATA] Treatment Covered Correction of refractive errors for eye correc…" at bounding box center [847, 226] width 598 height 147
click at [893, 265] on div "[MEDICAL_DATA] Treatment Covered Correction of refractive errors for eye correc…" at bounding box center [847, 226] width 598 height 147
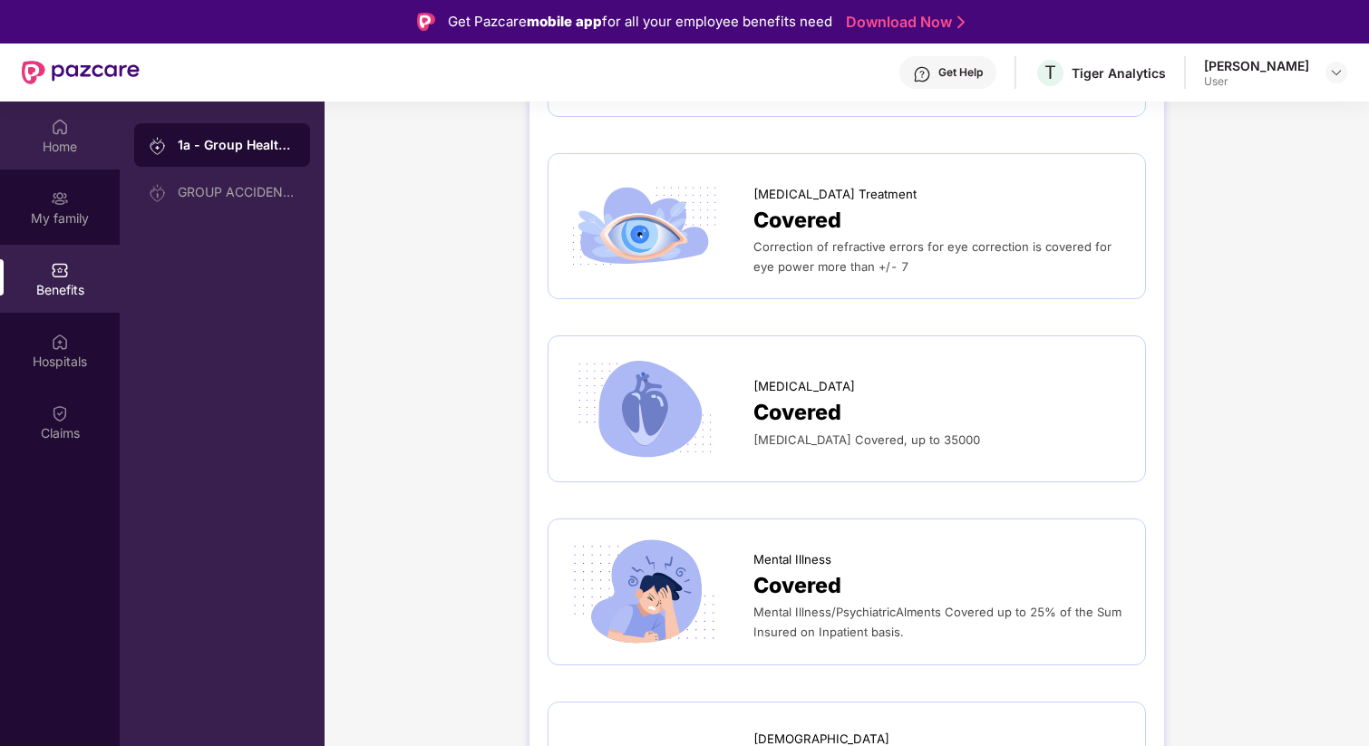
click at [63, 121] on img at bounding box center [60, 127] width 18 height 18
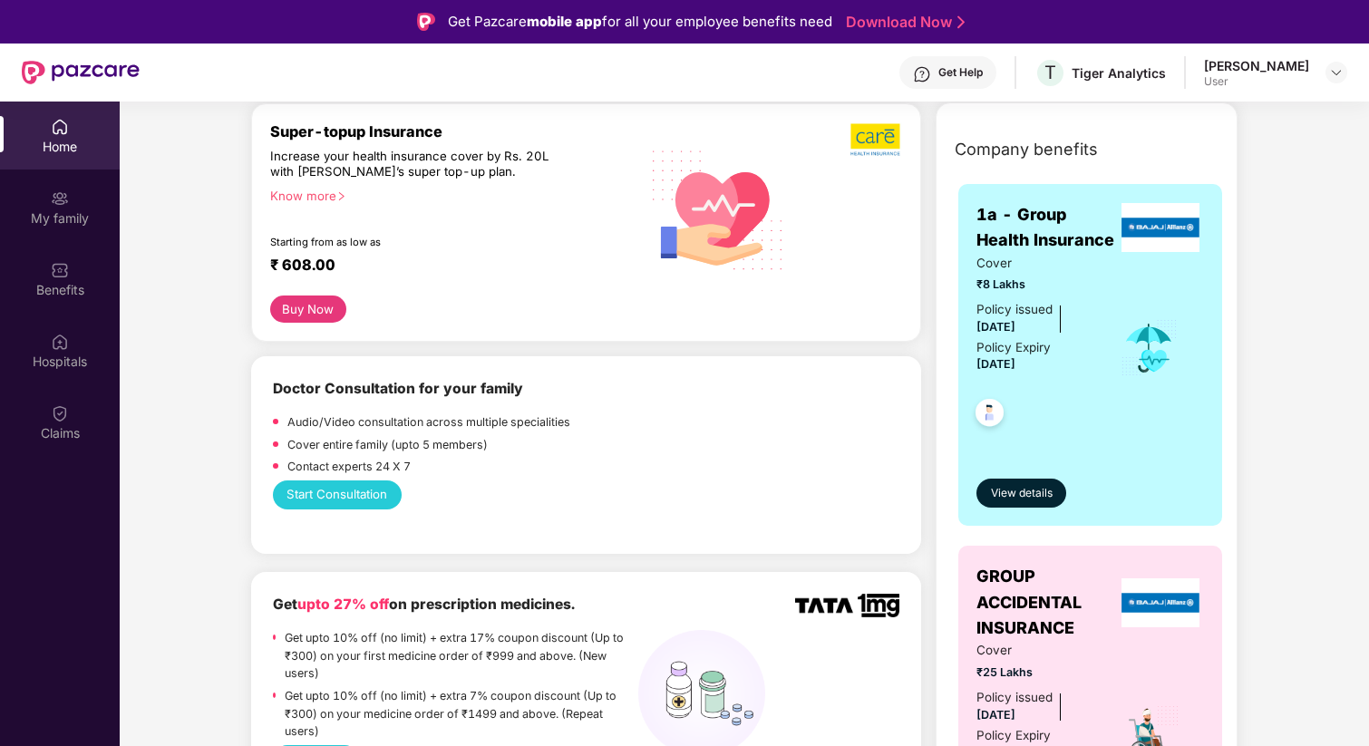
scroll to position [0, 0]
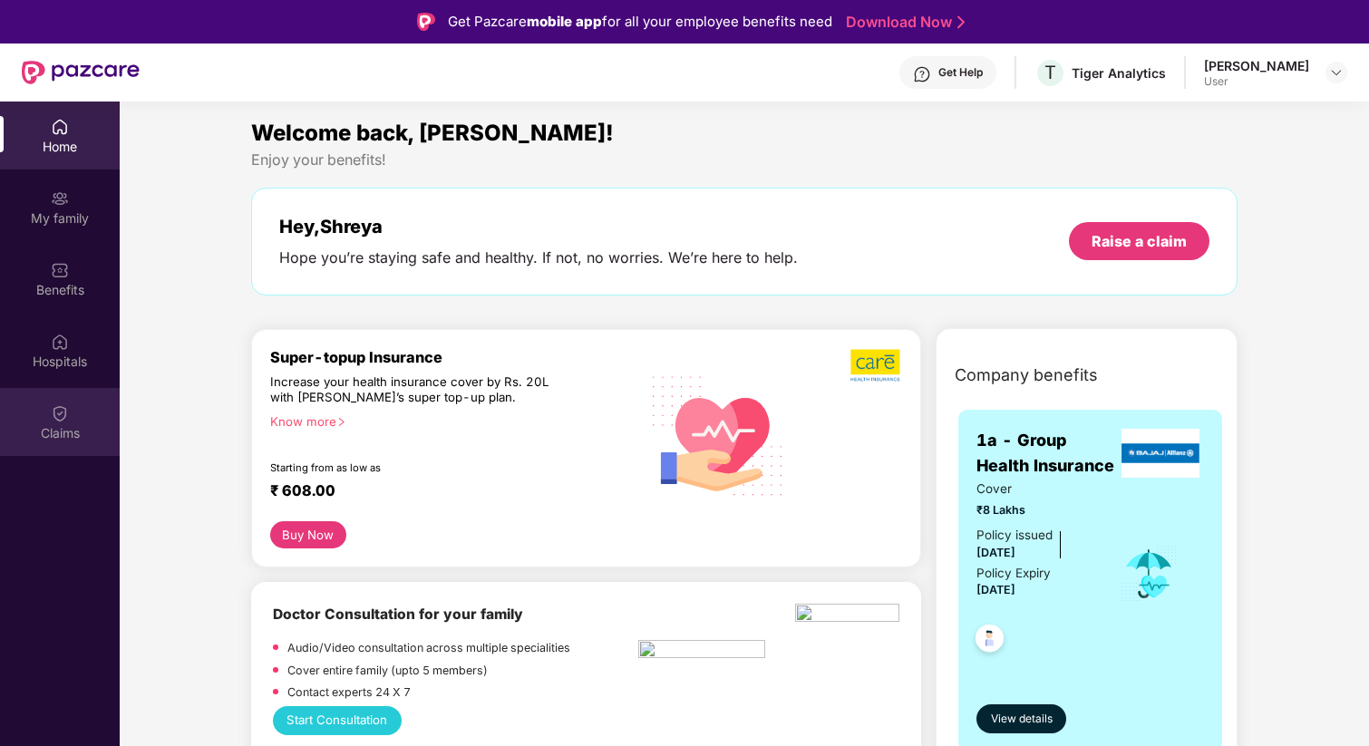
click at [37, 413] on div "Claims" at bounding box center [60, 422] width 120 height 68
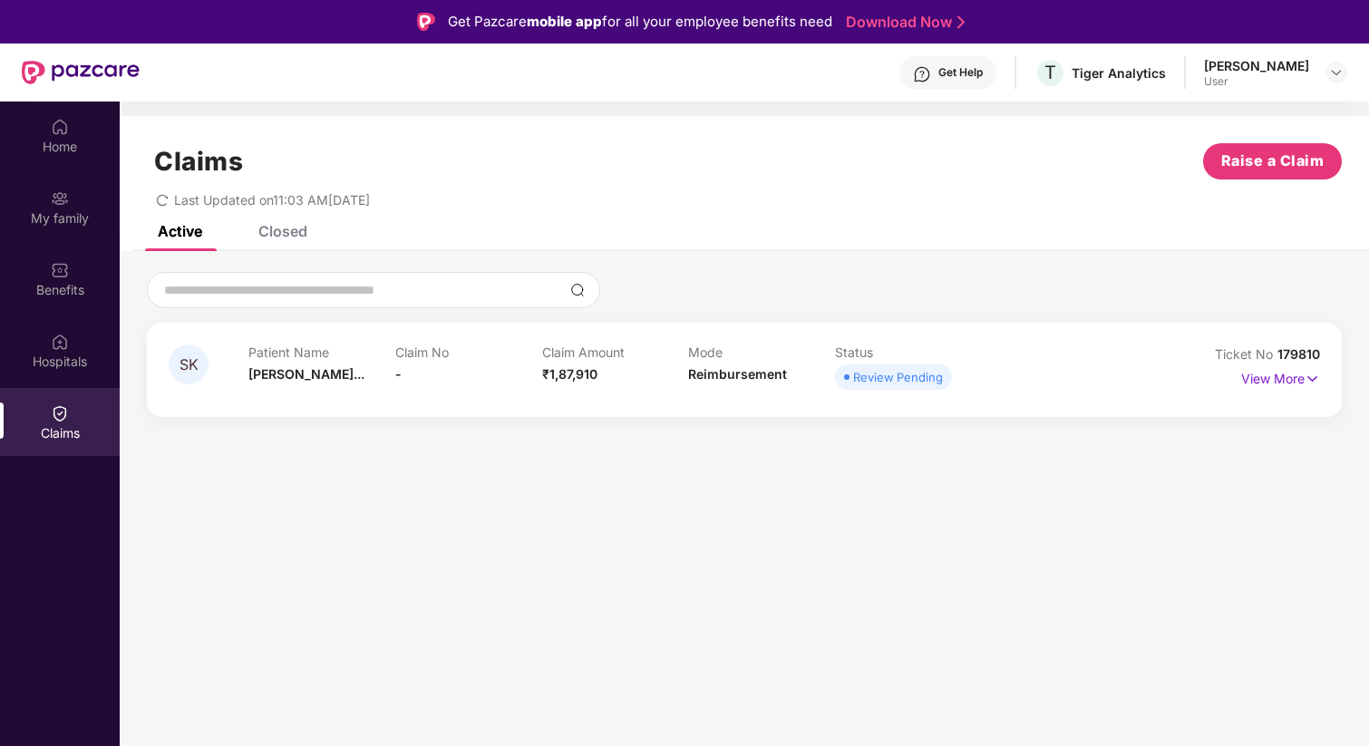
click at [519, 399] on div "SK Patient Name [PERSON_NAME]... Claim No - Claim Amount ₹1,87,910 Mode Reimbur…" at bounding box center [744, 370] width 1195 height 94
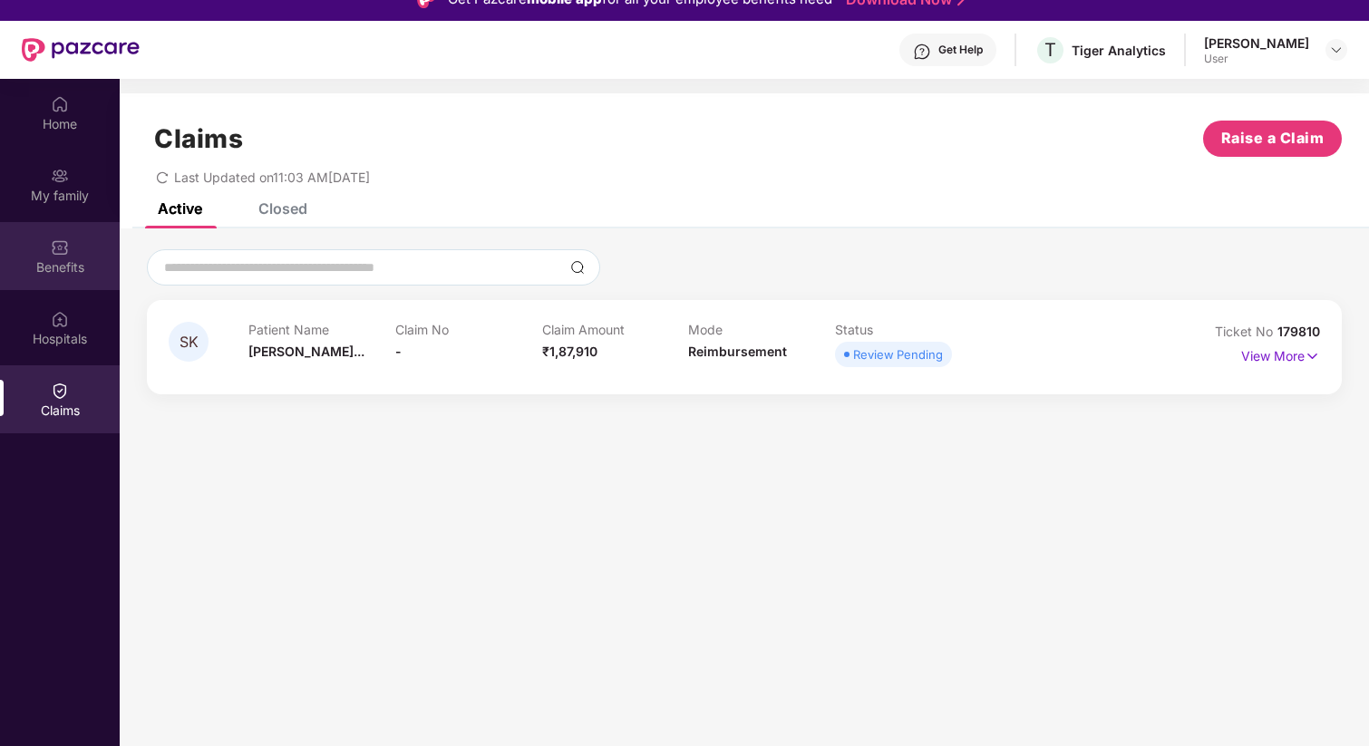
click at [89, 255] on div "Benefits" at bounding box center [60, 256] width 120 height 68
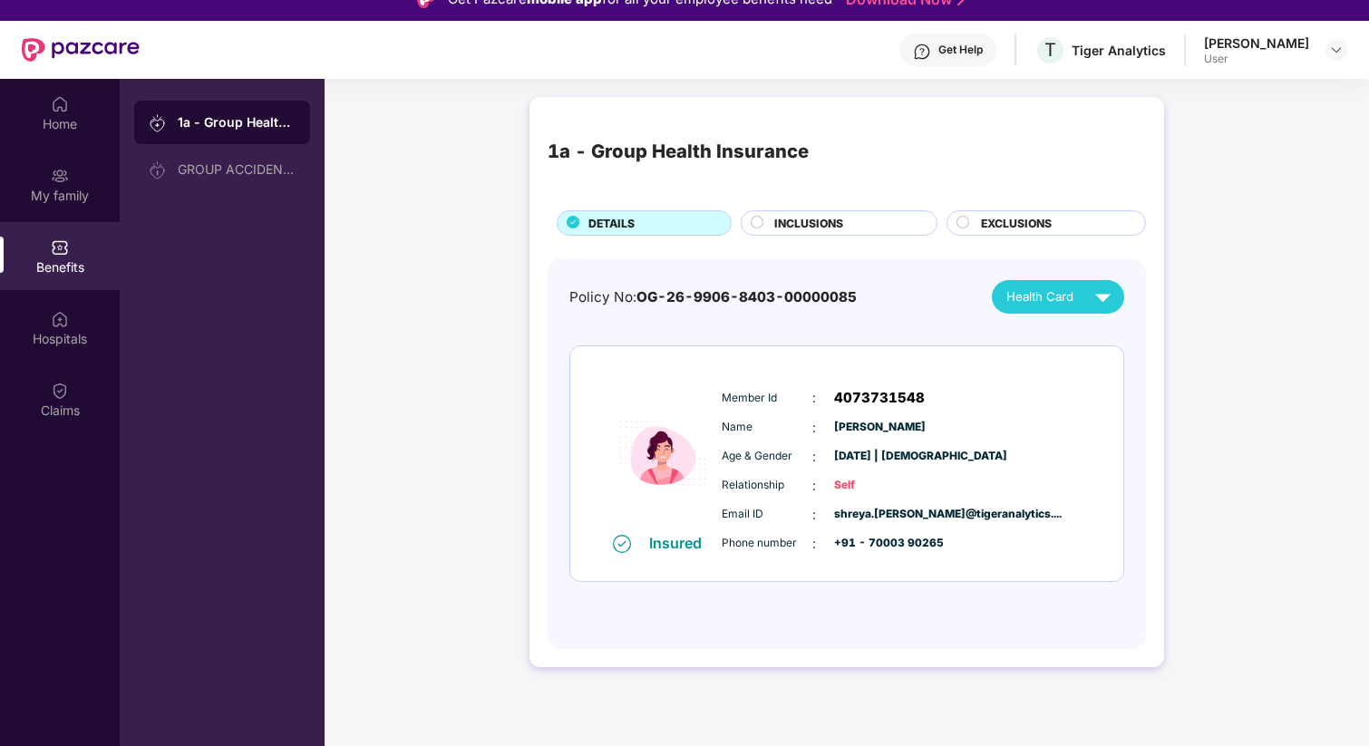
click at [793, 234] on div "INCLUSIONS" at bounding box center [846, 225] width 162 height 20
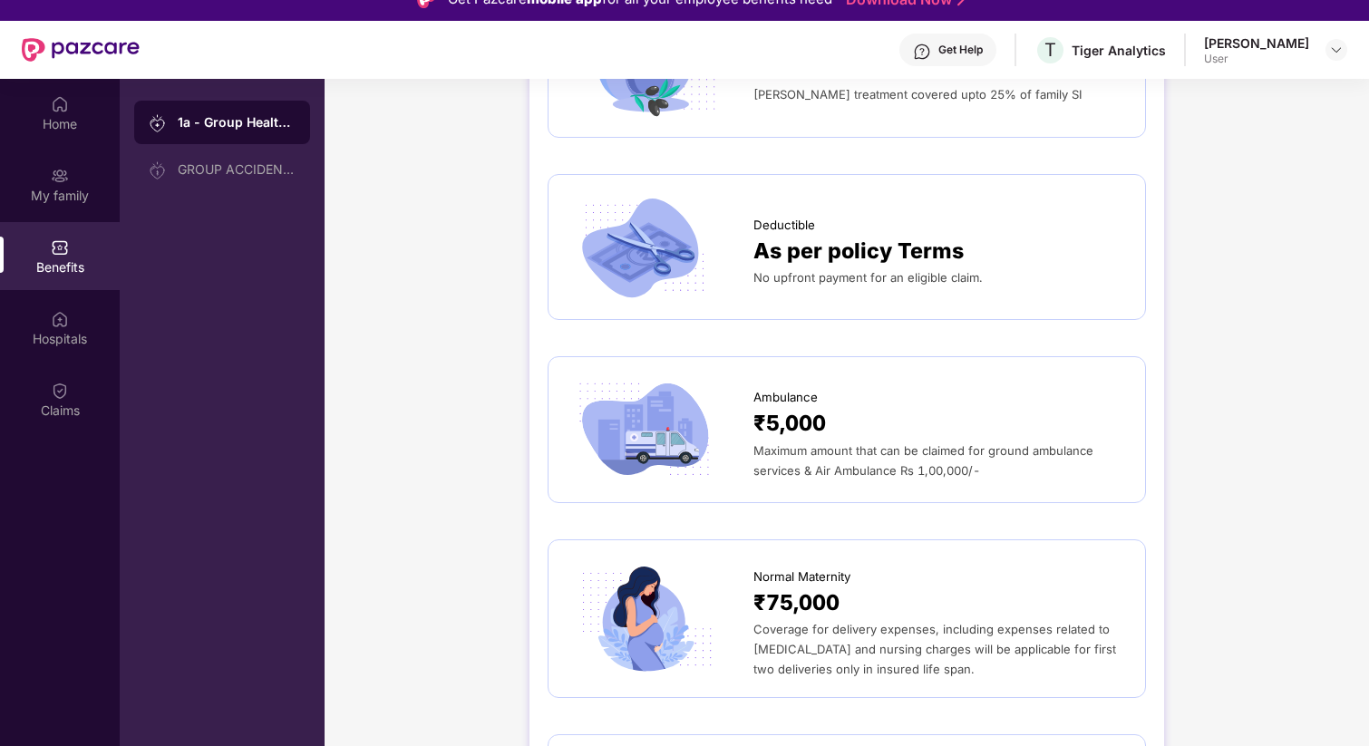
scroll to position [1680, 0]
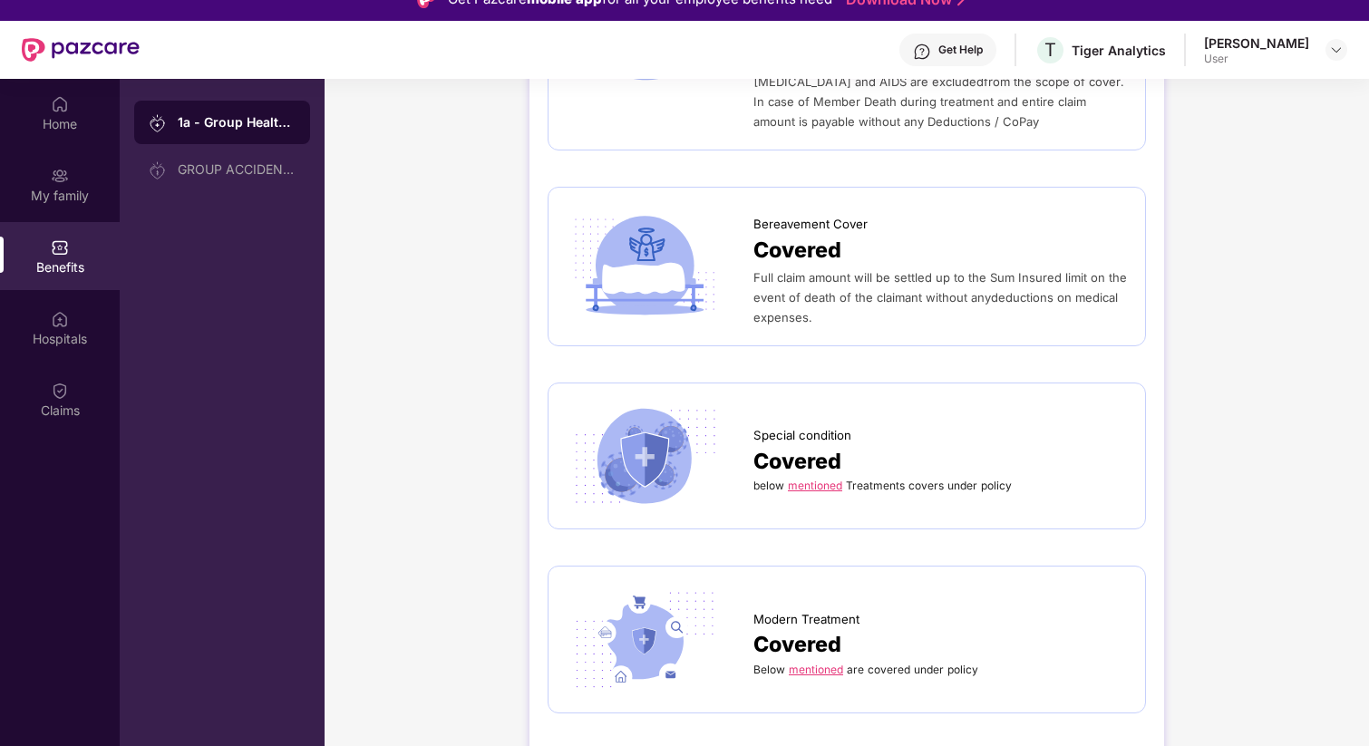
click at [968, 417] on div "Special condition" at bounding box center [940, 431] width 374 height 28
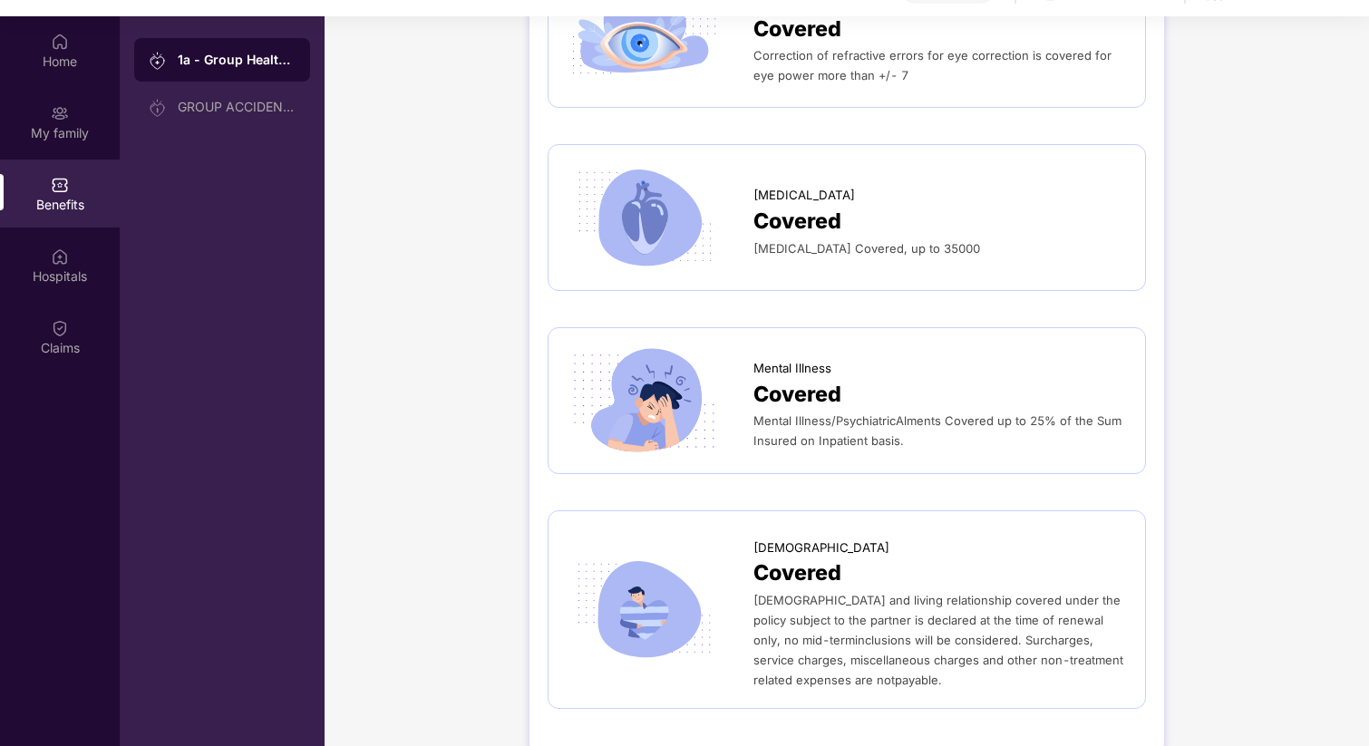
scroll to position [102, 0]
